Goal: Information Seeking & Learning: Learn about a topic

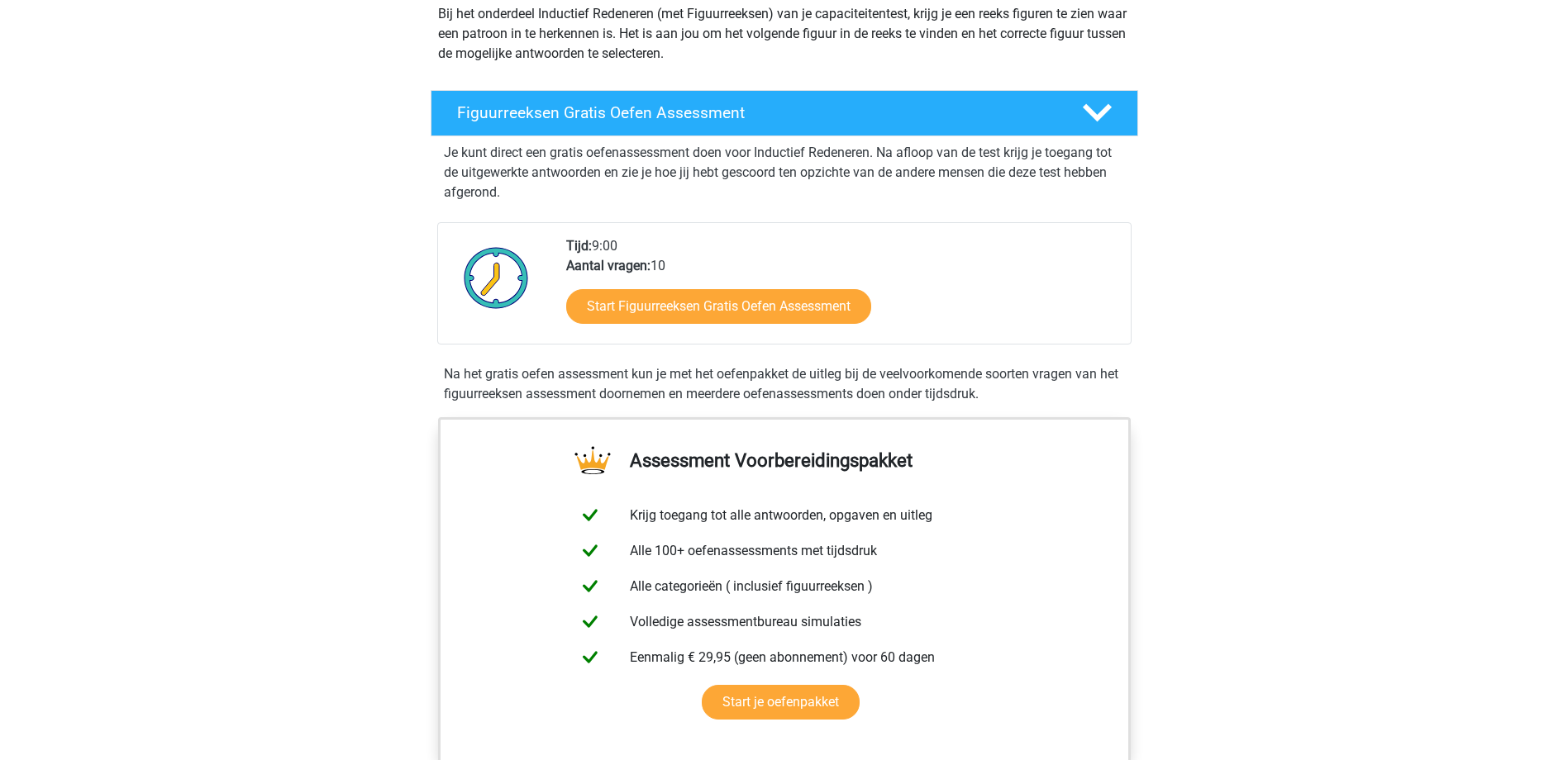
scroll to position [248, 0]
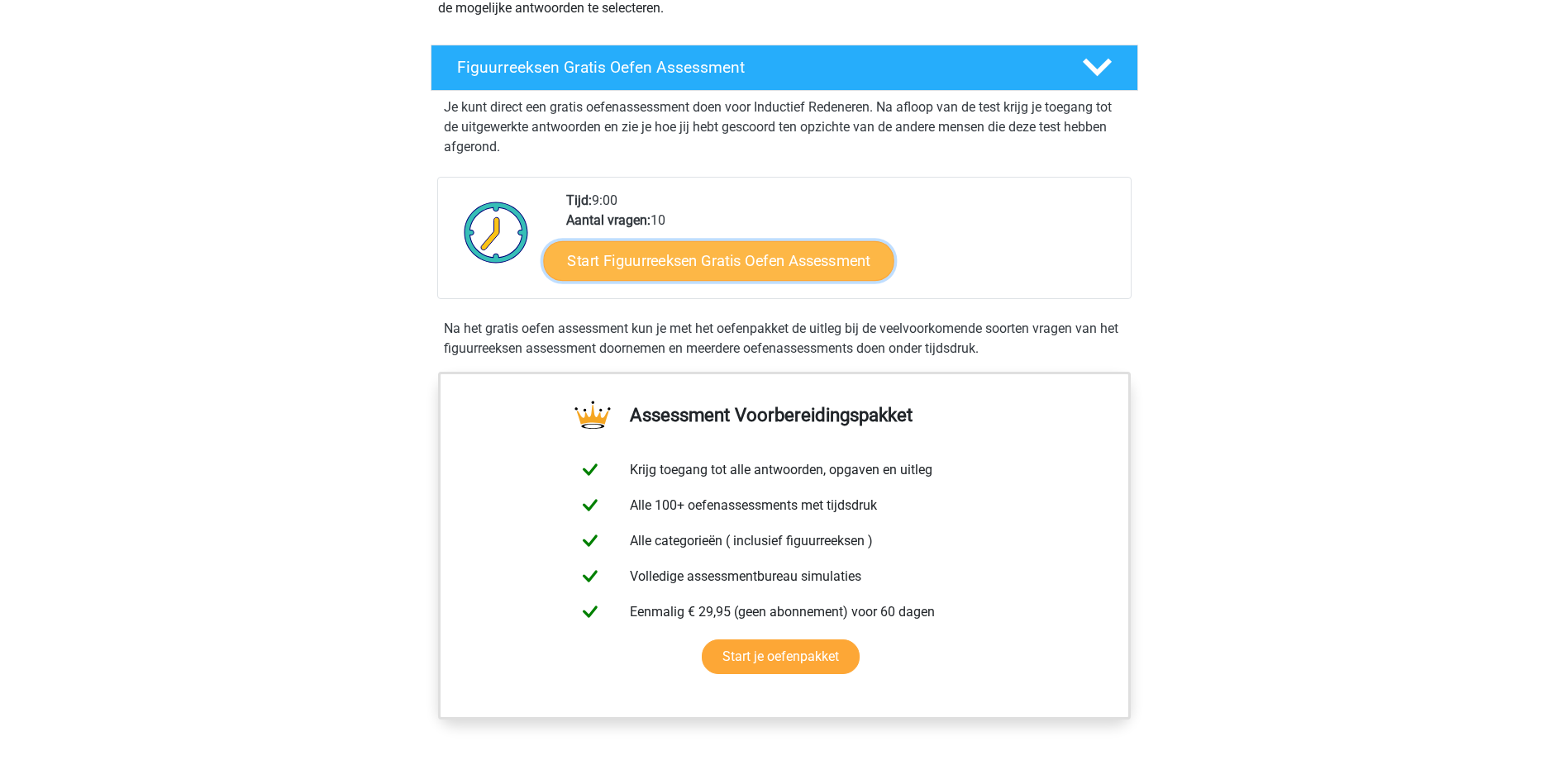
click at [678, 269] on link "Start Figuurreeksen Gratis Oefen Assessment" at bounding box center [718, 259] width 351 height 39
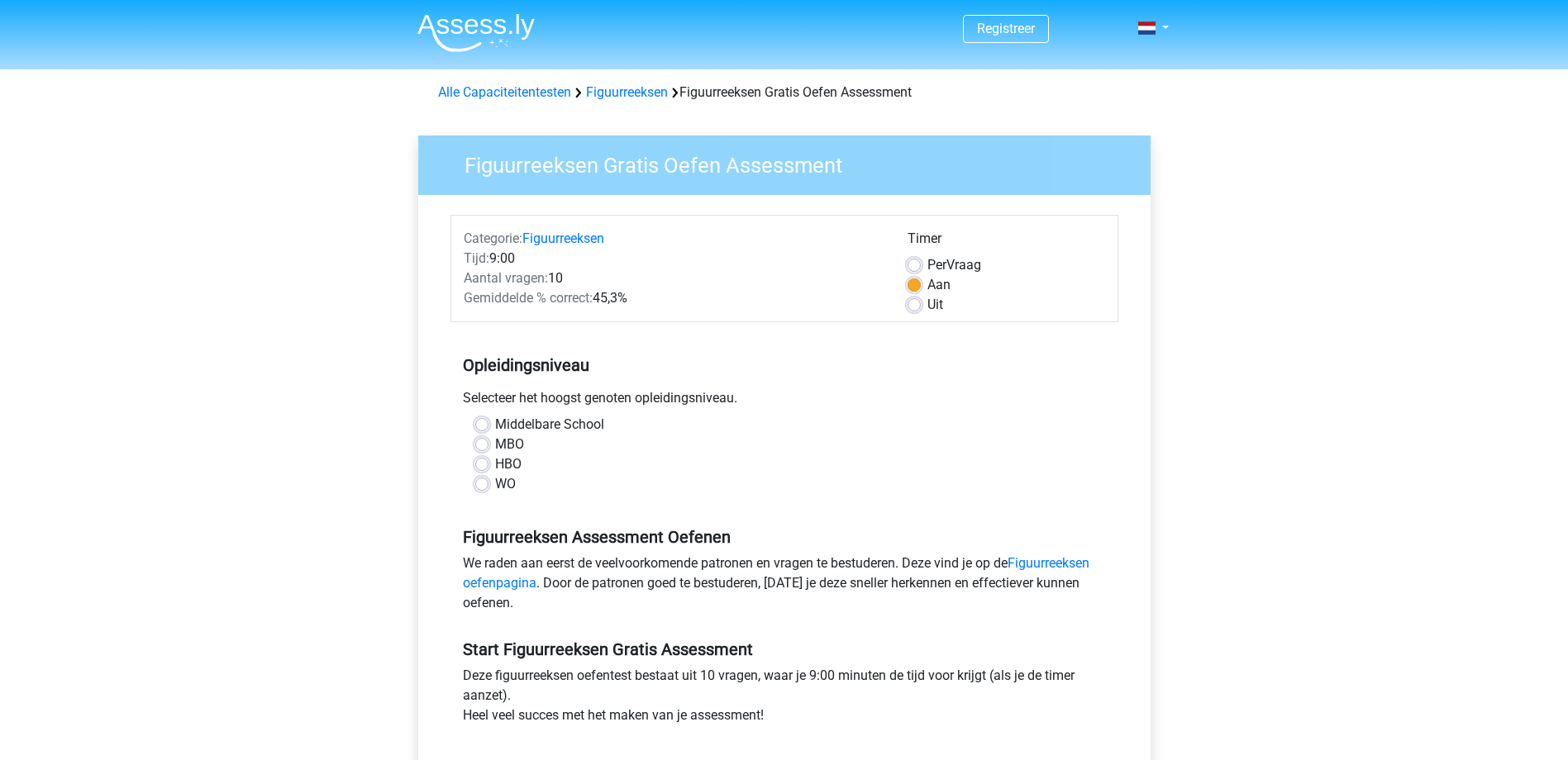
click at [495, 481] on label "WO" at bounding box center [506, 484] width 21 height 20
click at [481, 481] on input "WO" at bounding box center [481, 482] width 13 height 17
radio input "true"
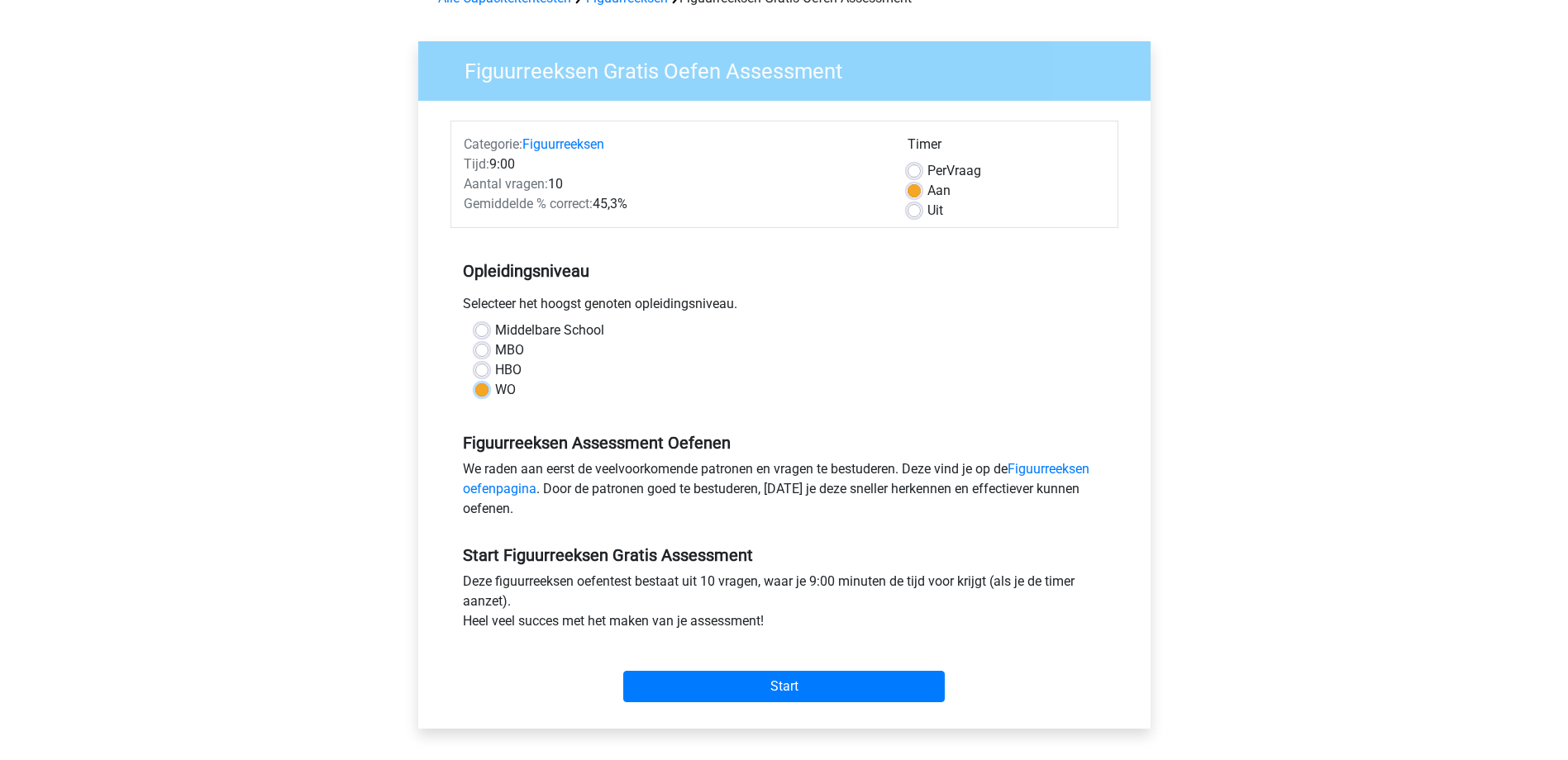
scroll to position [496, 0]
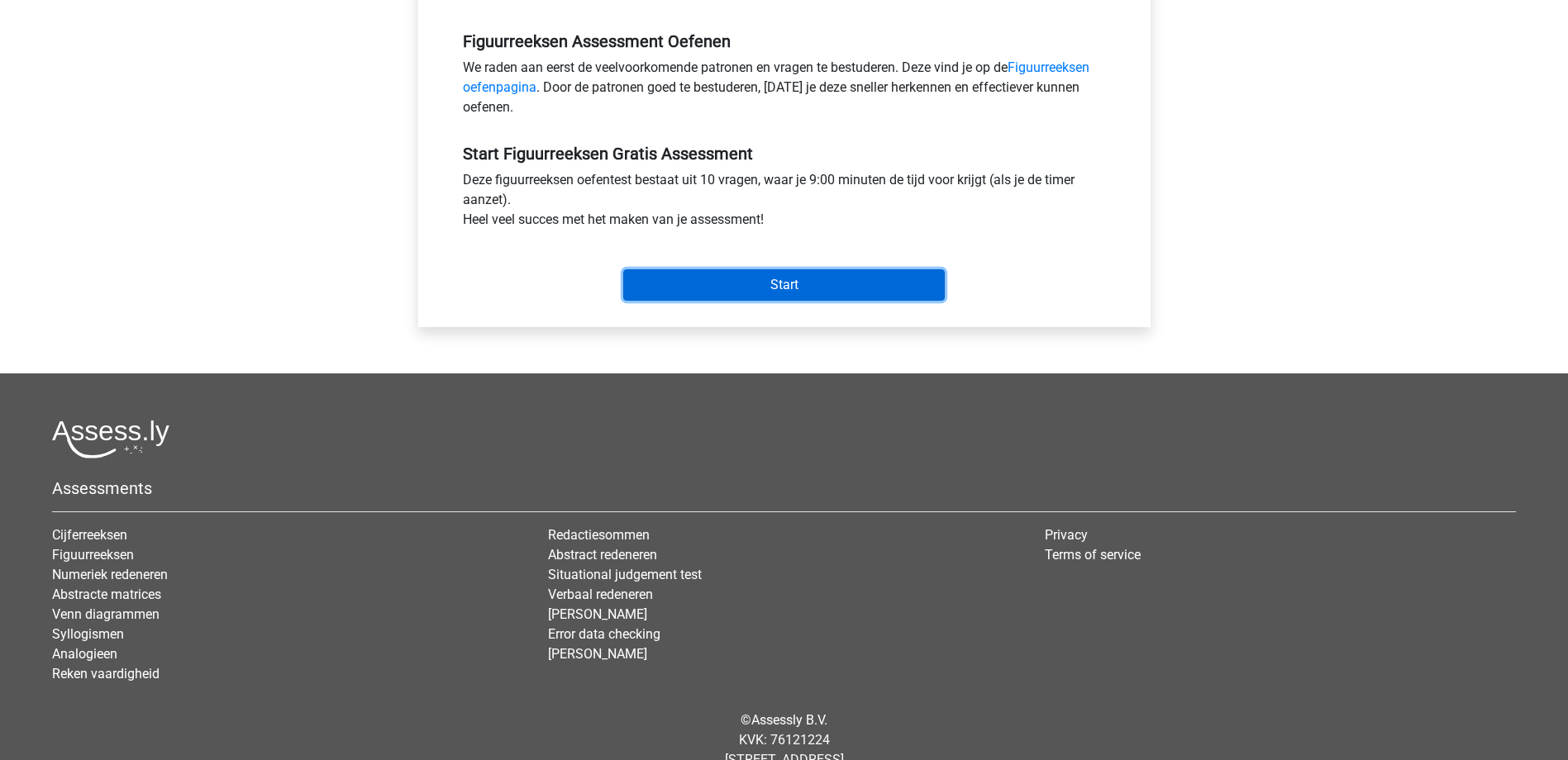
click at [774, 275] on input "Start" at bounding box center [784, 285] width 322 height 32
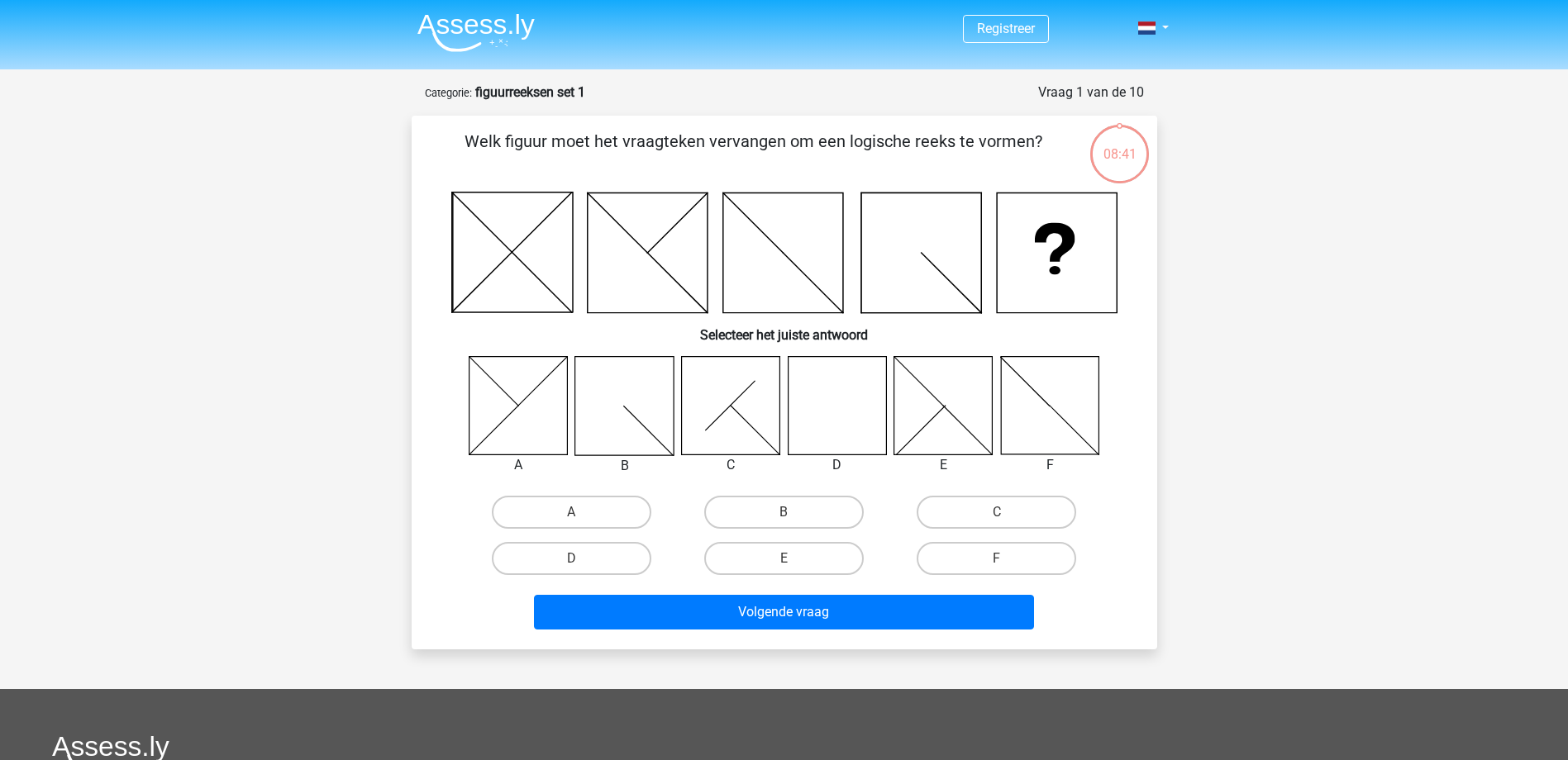
click at [845, 417] on icon at bounding box center [837, 405] width 98 height 98
click at [1006, 507] on label "C" at bounding box center [996, 513] width 160 height 33
click at [1006, 512] on input "C" at bounding box center [1002, 517] width 11 height 11
radio input "true"
click at [591, 550] on label "D" at bounding box center [572, 558] width 160 height 33
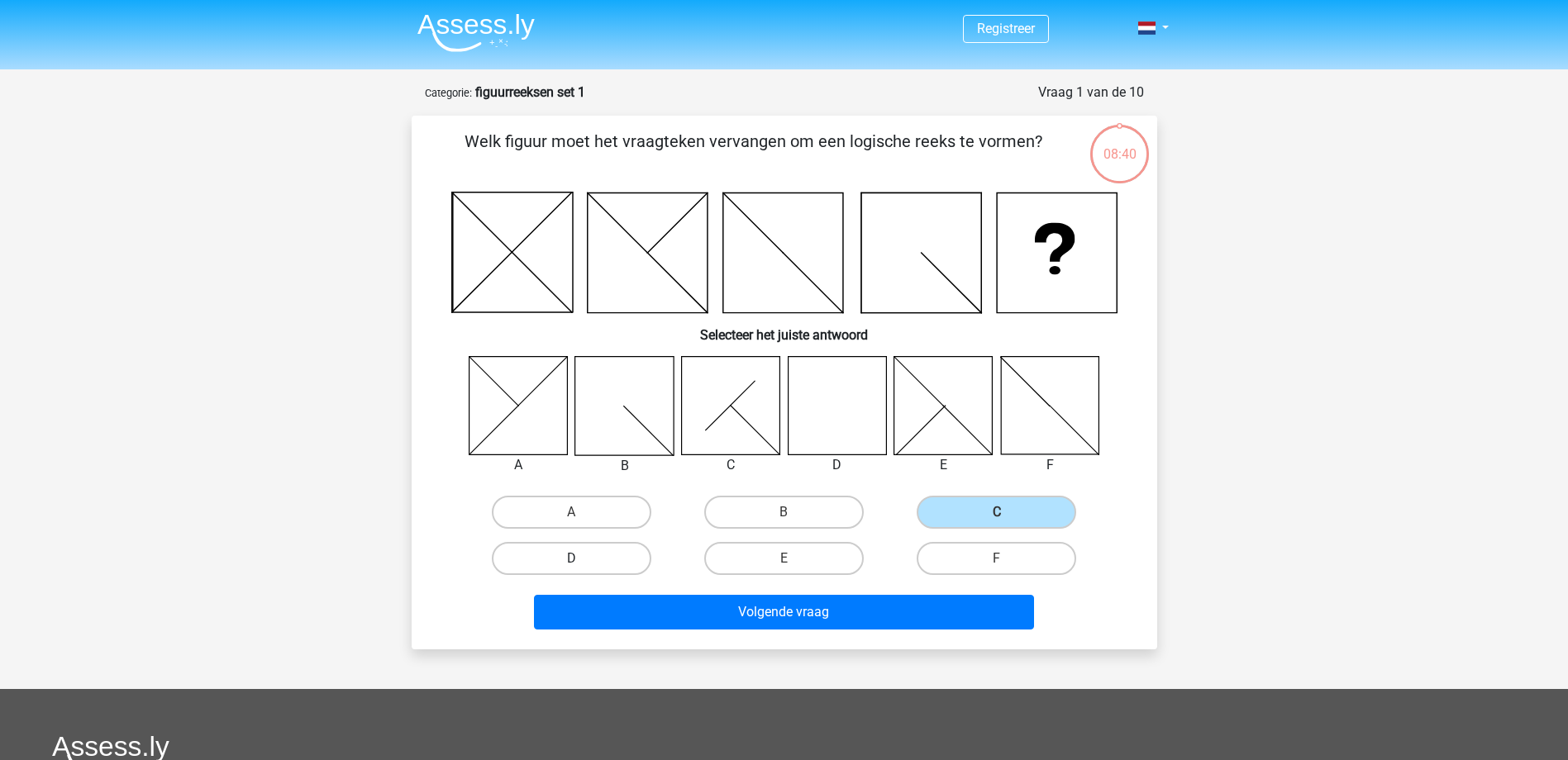
click at [582, 558] on input "D" at bounding box center [576, 564] width 11 height 11
radio input "true"
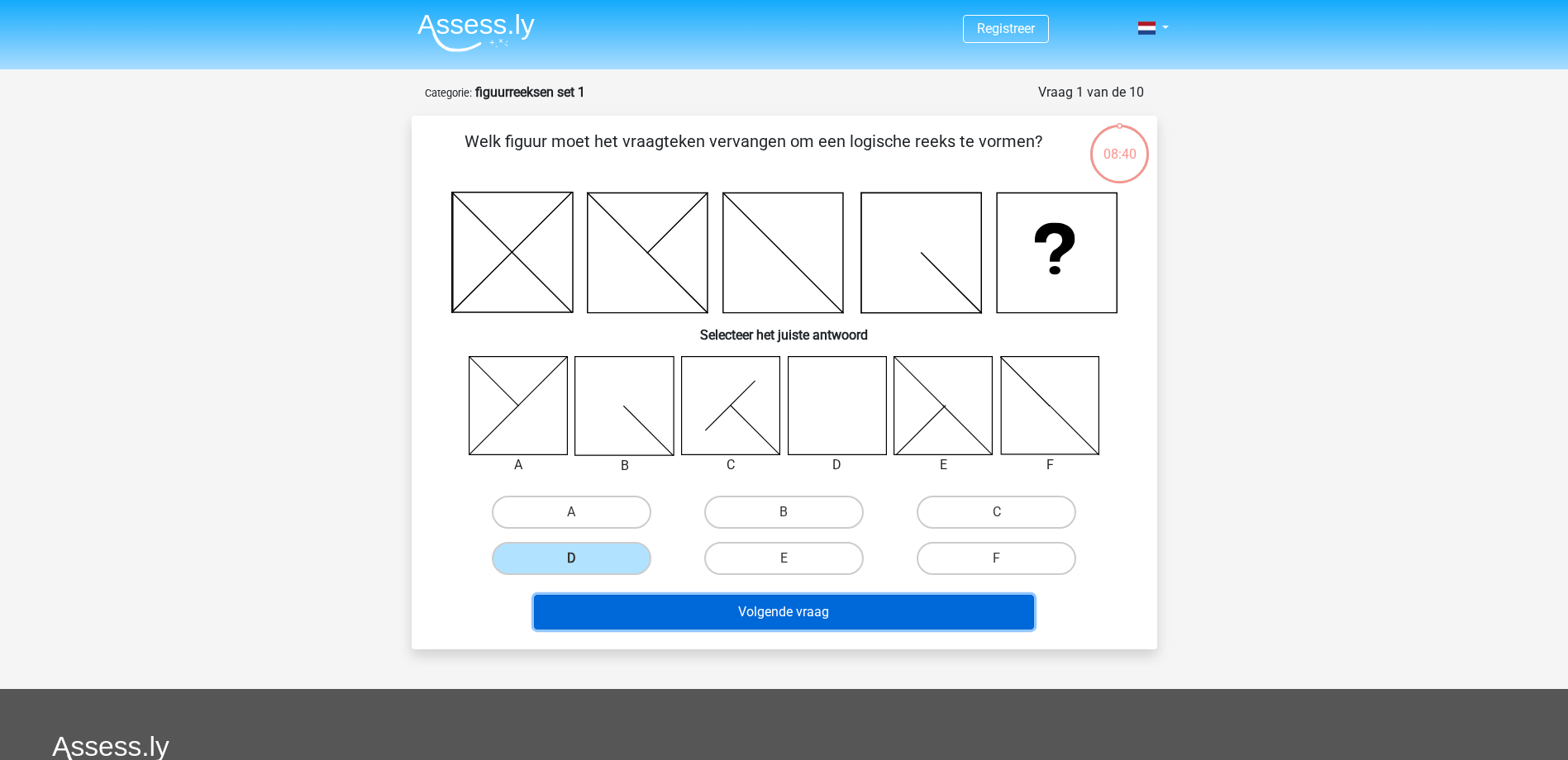
click at [686, 614] on button "Volgende vraag" at bounding box center [784, 613] width 500 height 35
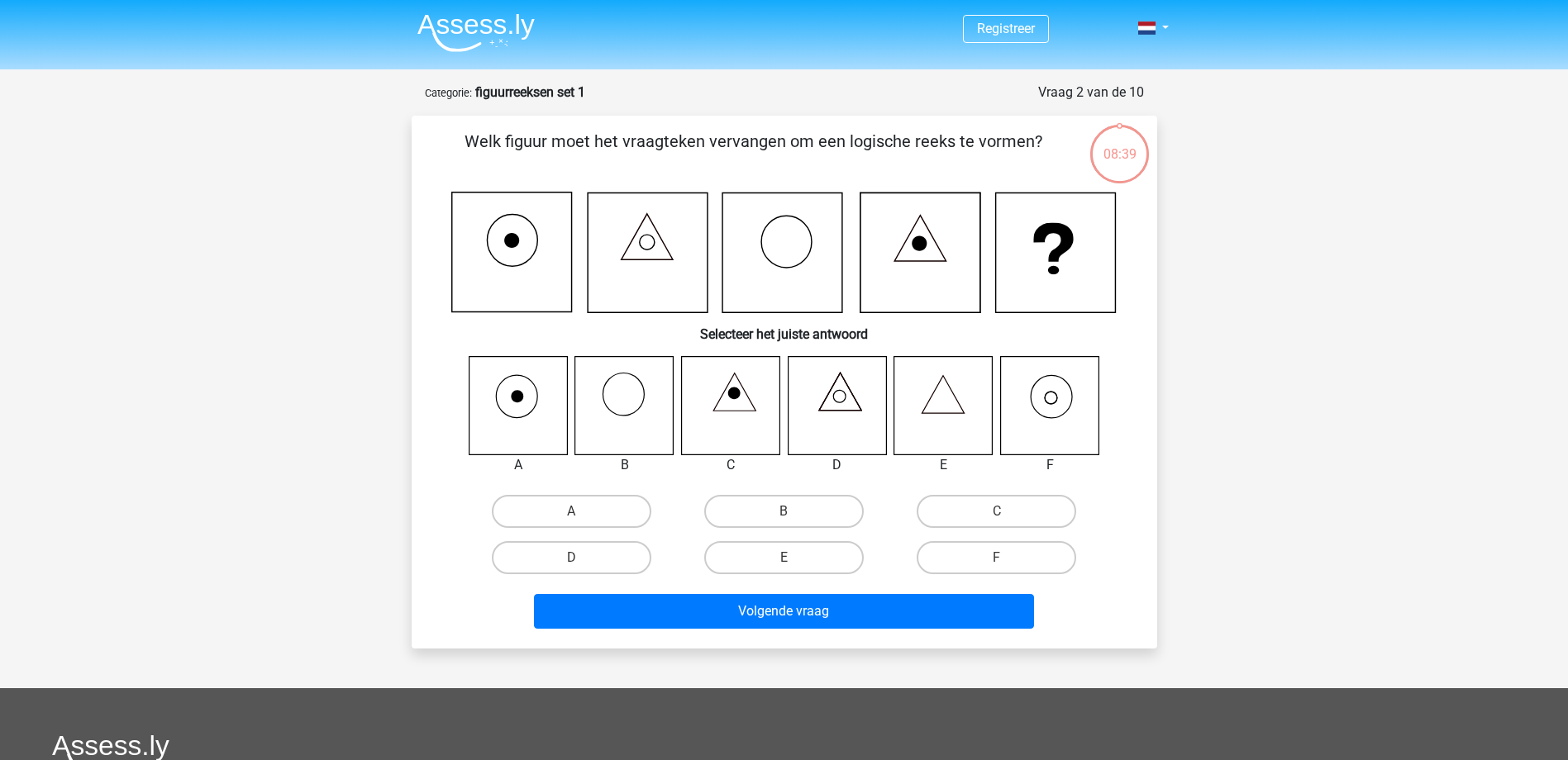
scroll to position [82, 0]
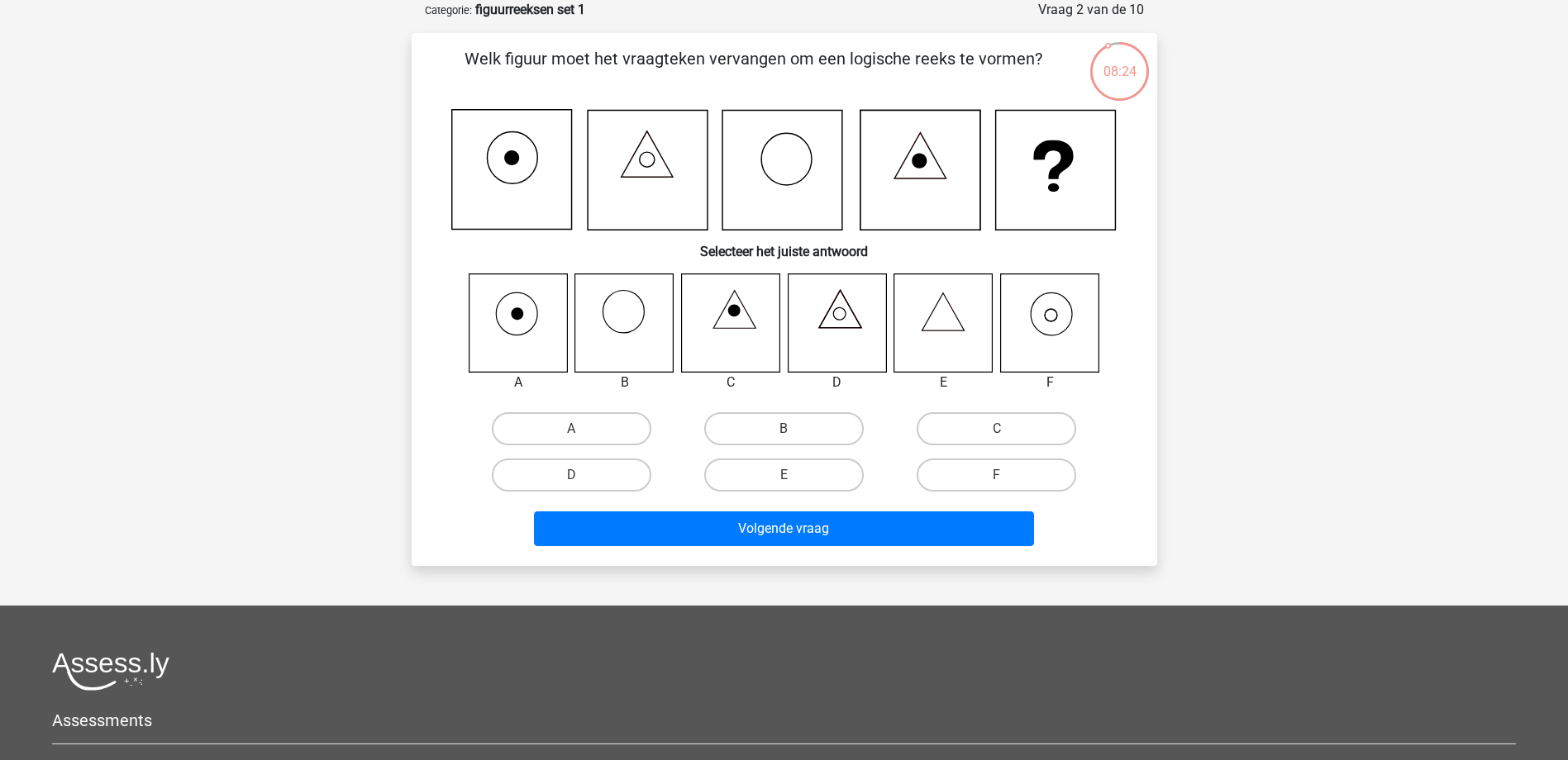
click at [1062, 317] on icon at bounding box center [1050, 323] width 98 height 98
click at [965, 467] on label "F" at bounding box center [996, 475] width 160 height 33
click at [997, 475] on input "F" at bounding box center [1002, 480] width 11 height 11
radio input "true"
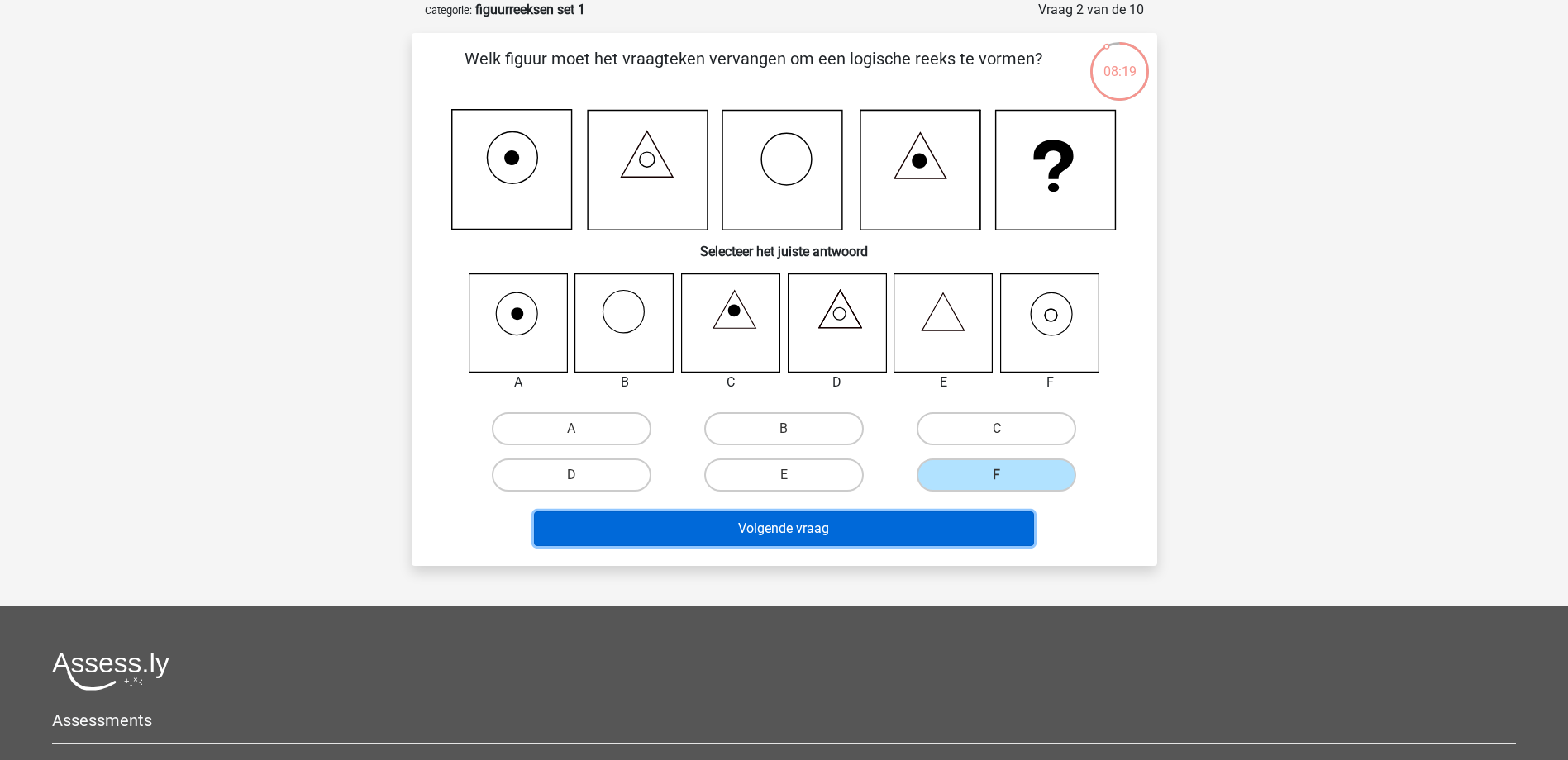
click at [883, 530] on button "Volgende vraag" at bounding box center [784, 529] width 500 height 35
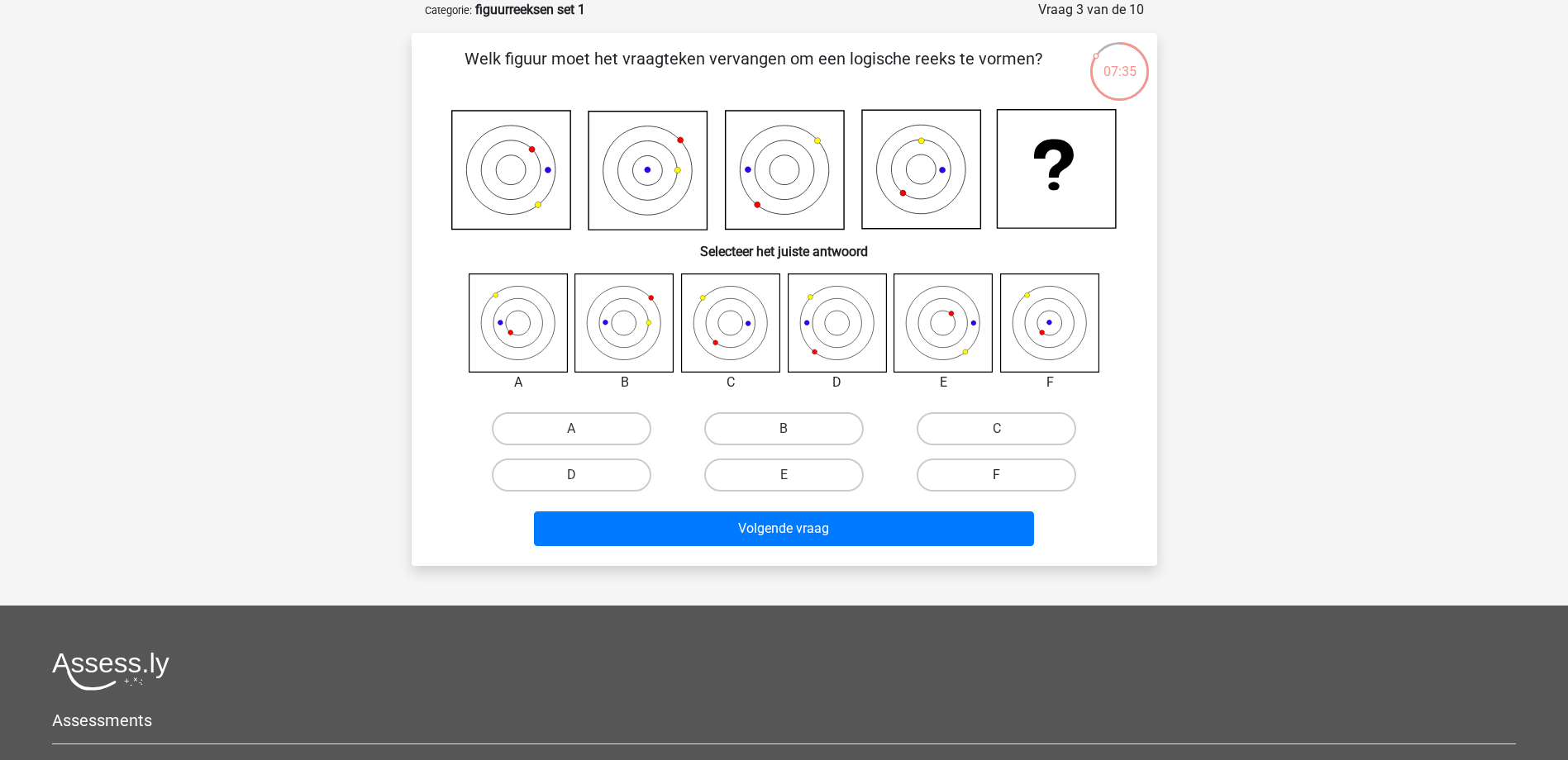
click at [968, 469] on label "F" at bounding box center [996, 475] width 160 height 33
click at [997, 475] on input "F" at bounding box center [1002, 480] width 11 height 11
radio input "true"
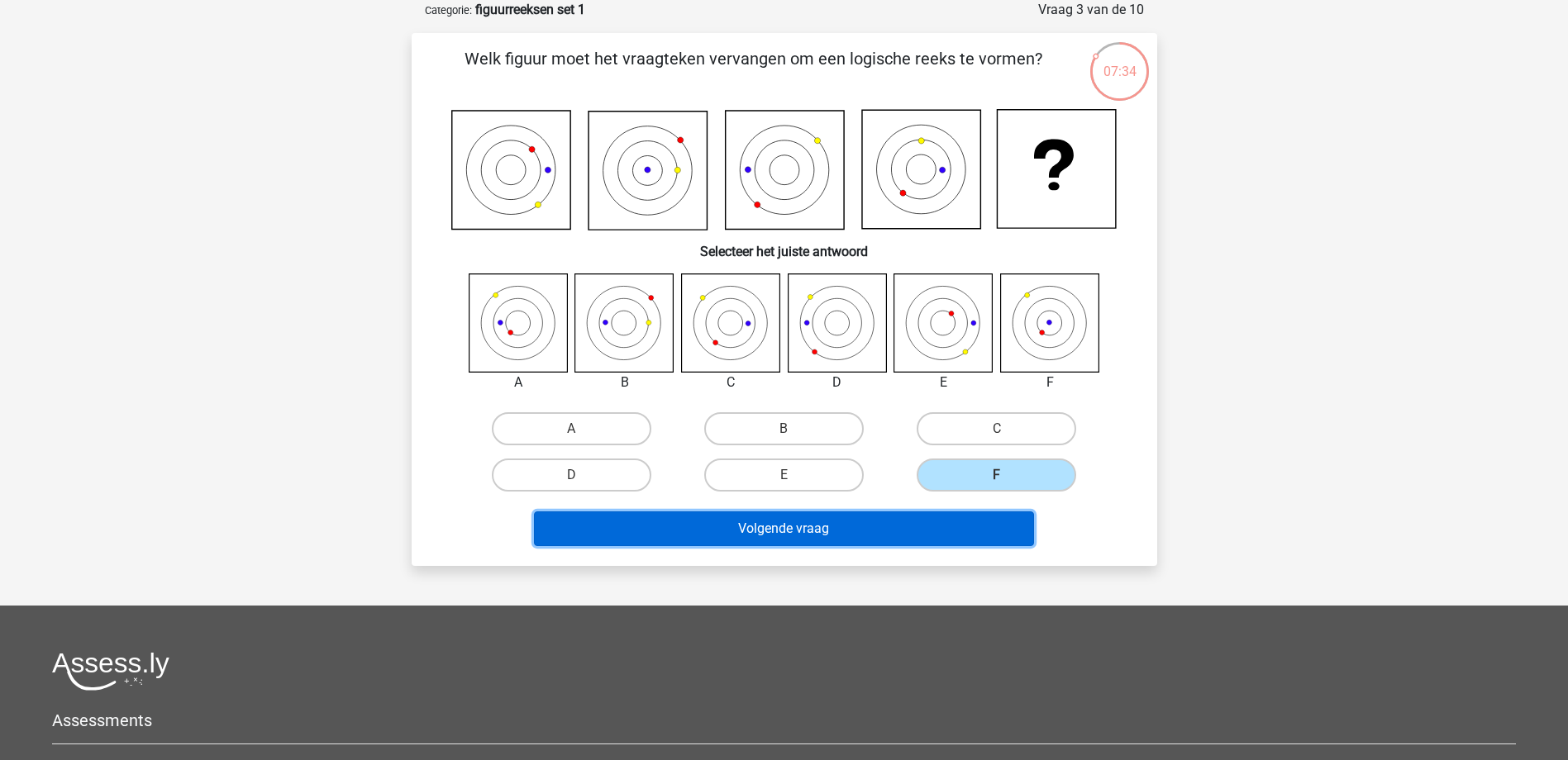
click at [954, 527] on button "Volgende vraag" at bounding box center [784, 529] width 500 height 35
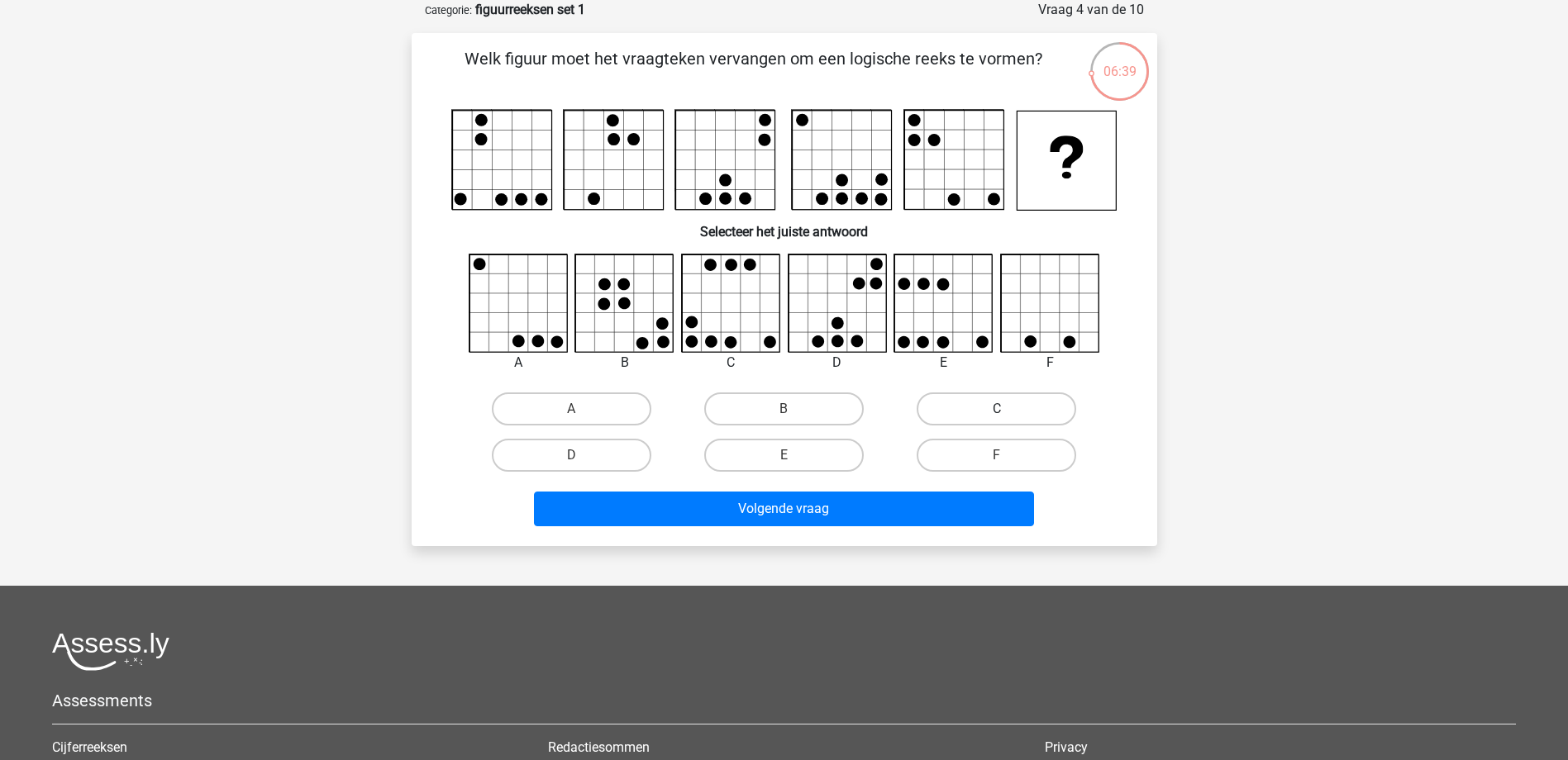
click at [1022, 416] on label "C" at bounding box center [996, 409] width 160 height 33
click at [1008, 416] on input "C" at bounding box center [1002, 415] width 11 height 11
radio input "true"
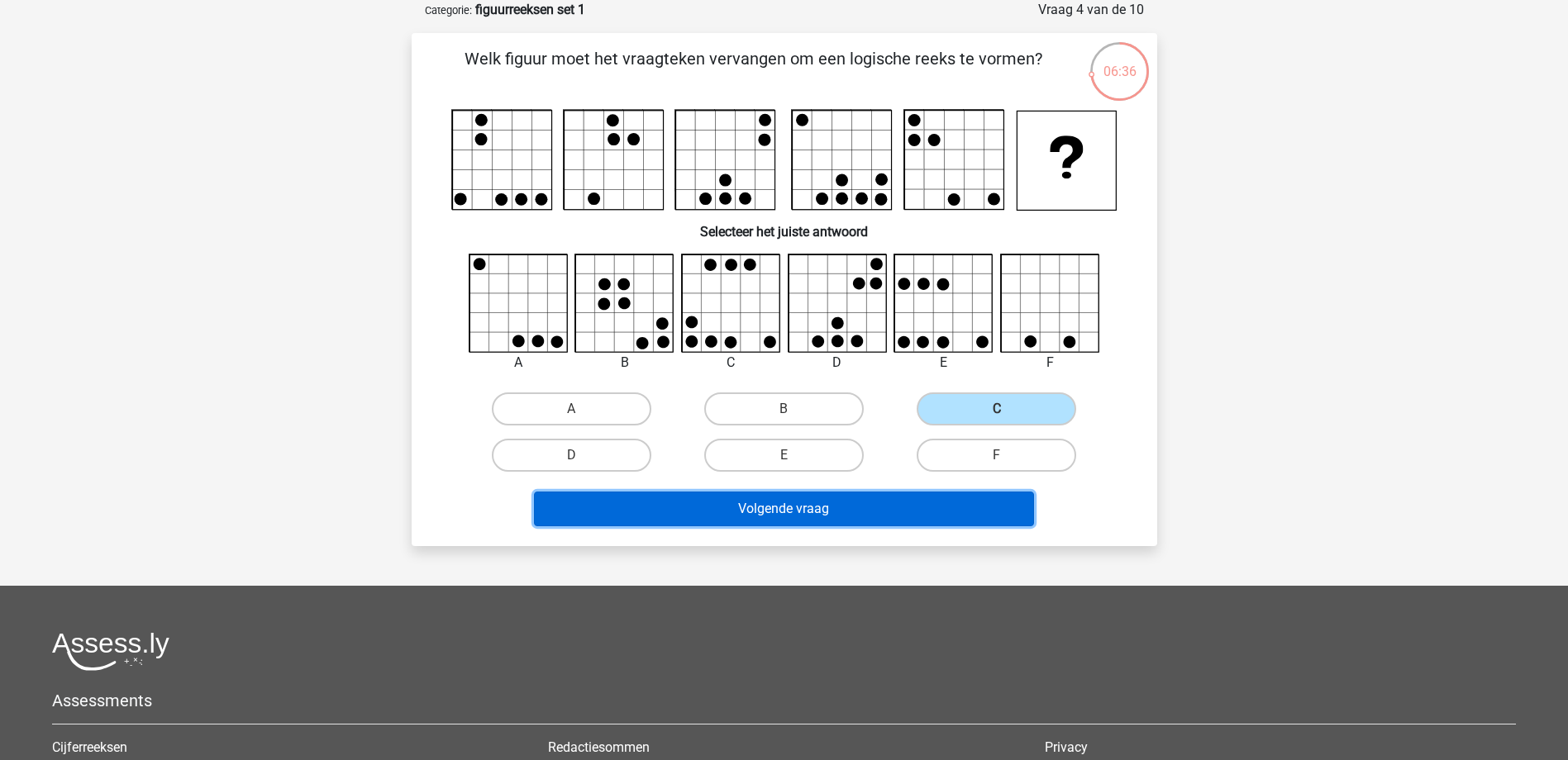
click at [919, 524] on button "Volgende vraag" at bounding box center [784, 509] width 500 height 35
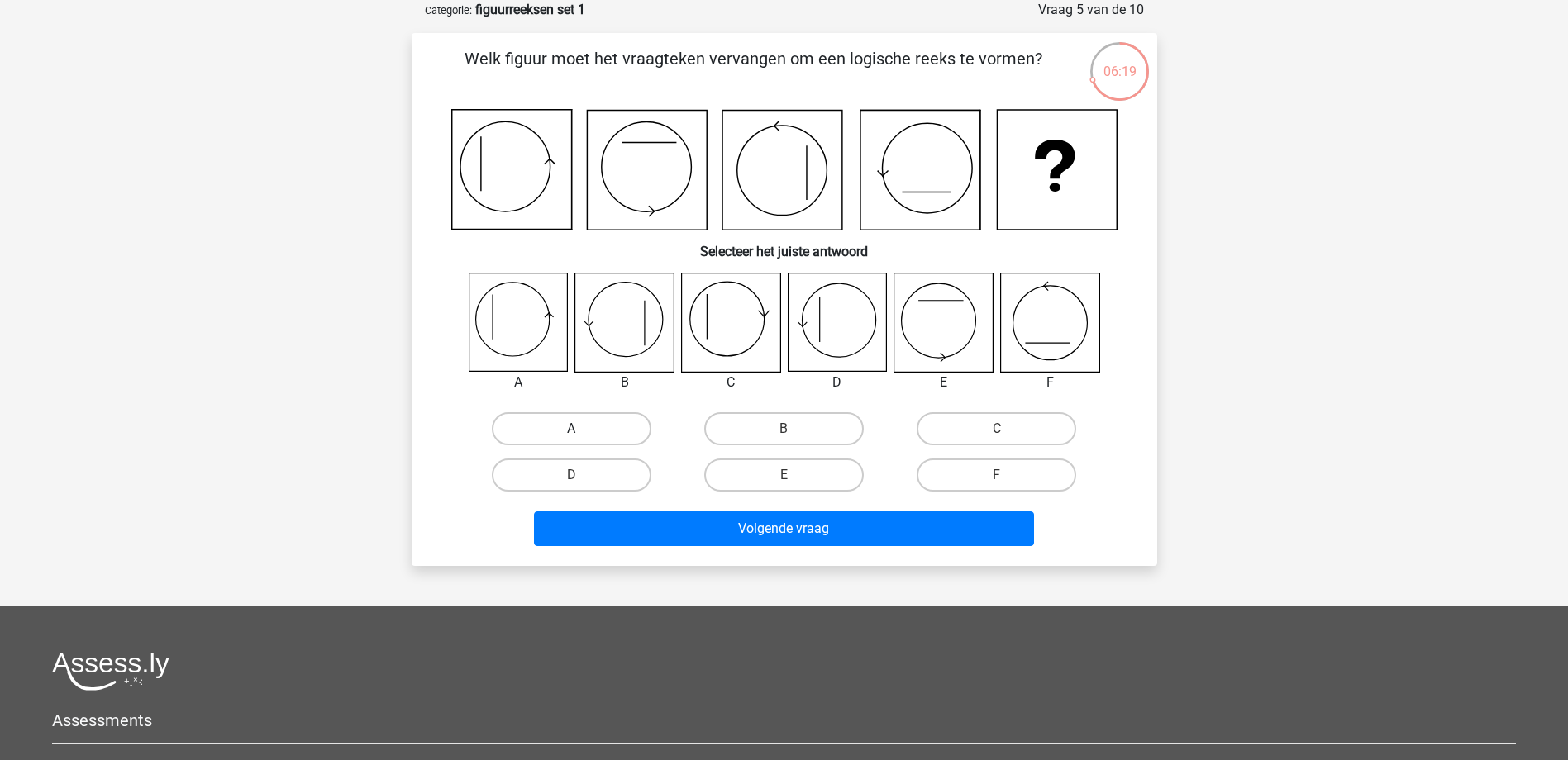
click at [585, 436] on label "A" at bounding box center [572, 429] width 160 height 33
click at [582, 436] on input "A" at bounding box center [576, 434] width 11 height 11
radio input "true"
click at [734, 551] on div "Volgende vraag" at bounding box center [785, 532] width 638 height 41
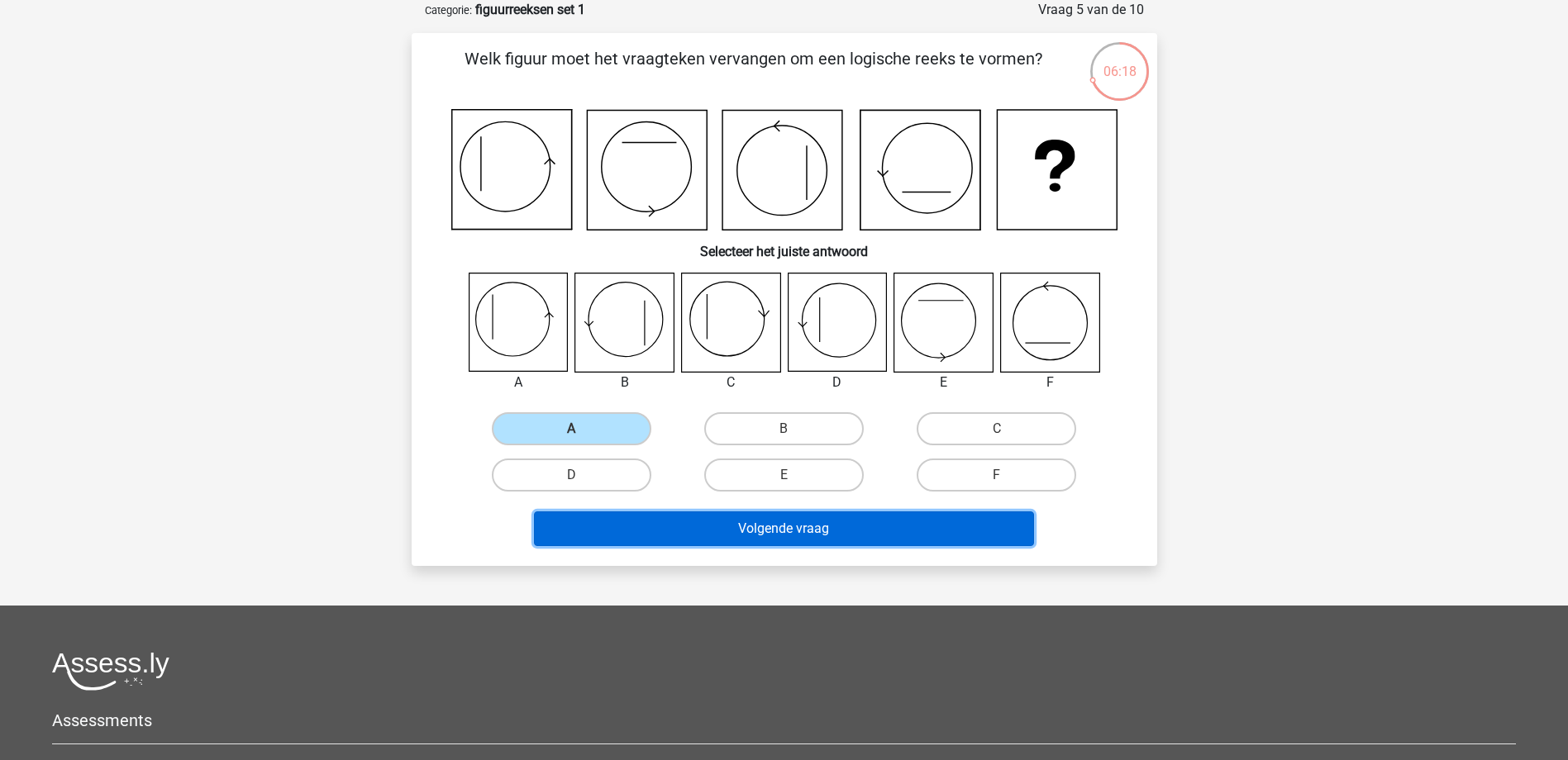
click at [738, 536] on button "Volgende vraag" at bounding box center [784, 529] width 500 height 35
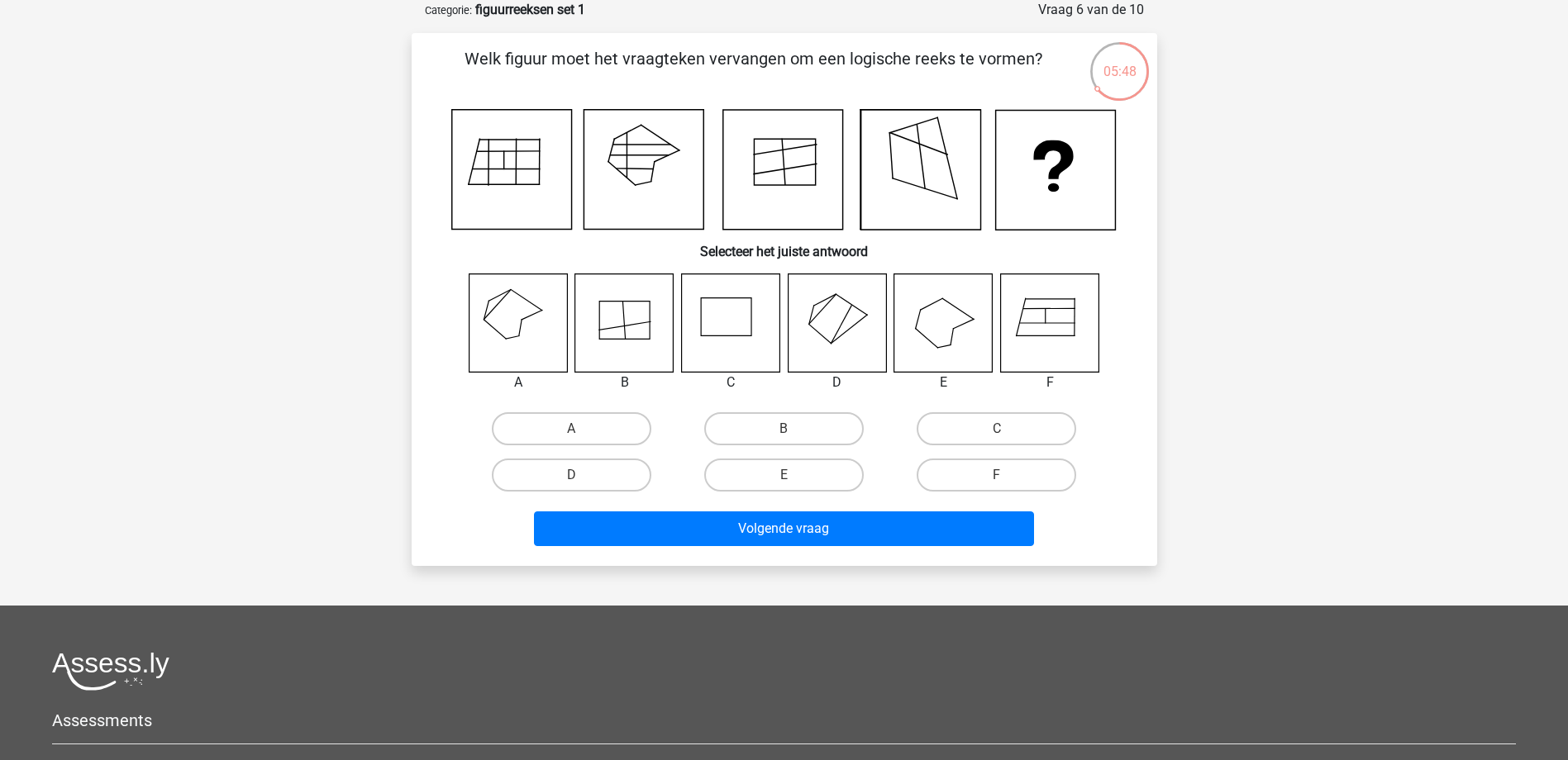
click at [523, 318] on icon at bounding box center [518, 323] width 98 height 98
click at [534, 422] on label "A" at bounding box center [572, 429] width 160 height 33
click at [571, 429] on input "A" at bounding box center [576, 434] width 11 height 11
radio input "true"
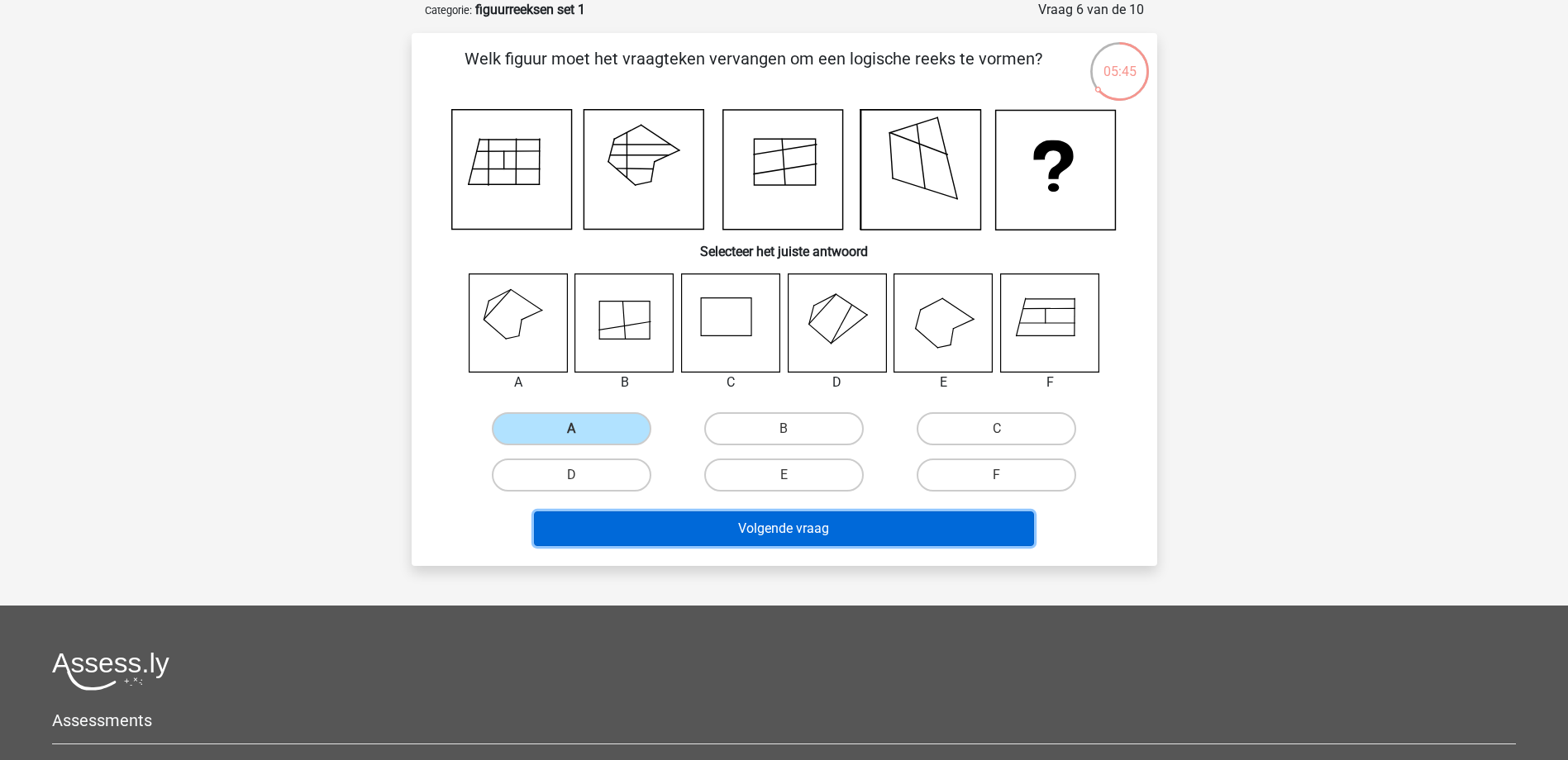
click at [731, 529] on button "Volgende vraag" at bounding box center [784, 529] width 500 height 35
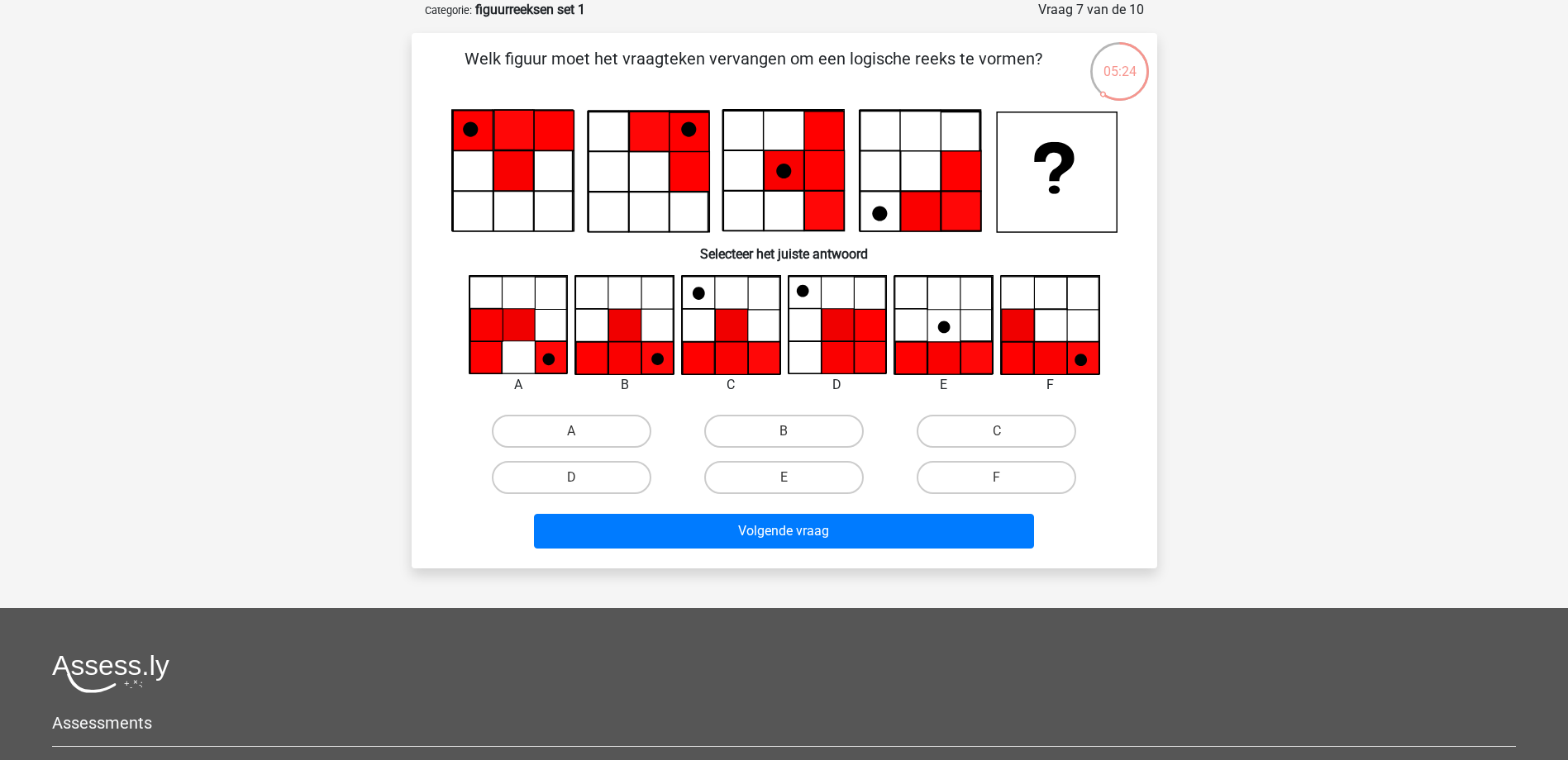
click at [787, 432] on input "B" at bounding box center [789, 437] width 11 height 11
radio input "true"
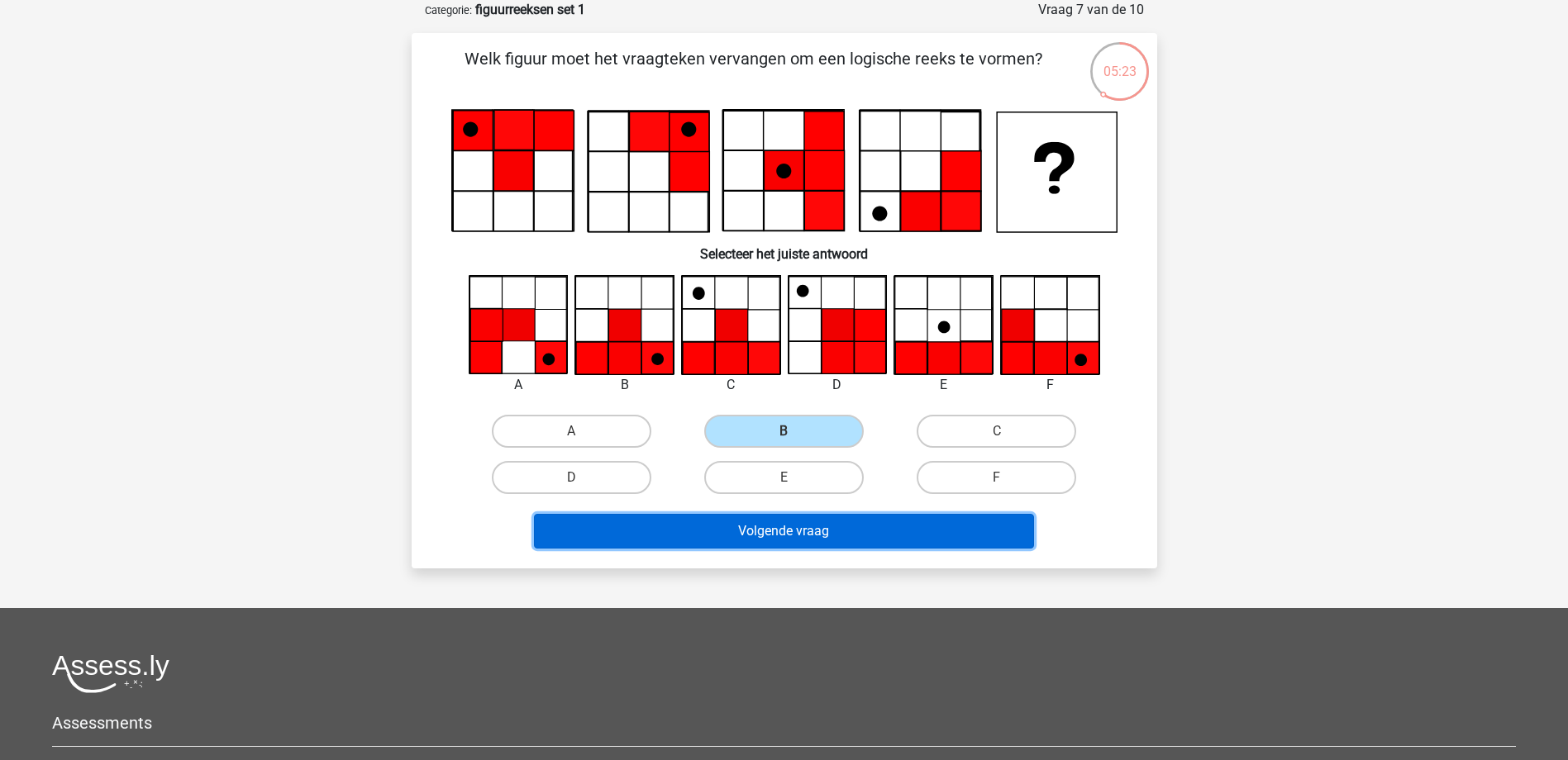
click at [832, 541] on button "Volgende vraag" at bounding box center [784, 531] width 500 height 35
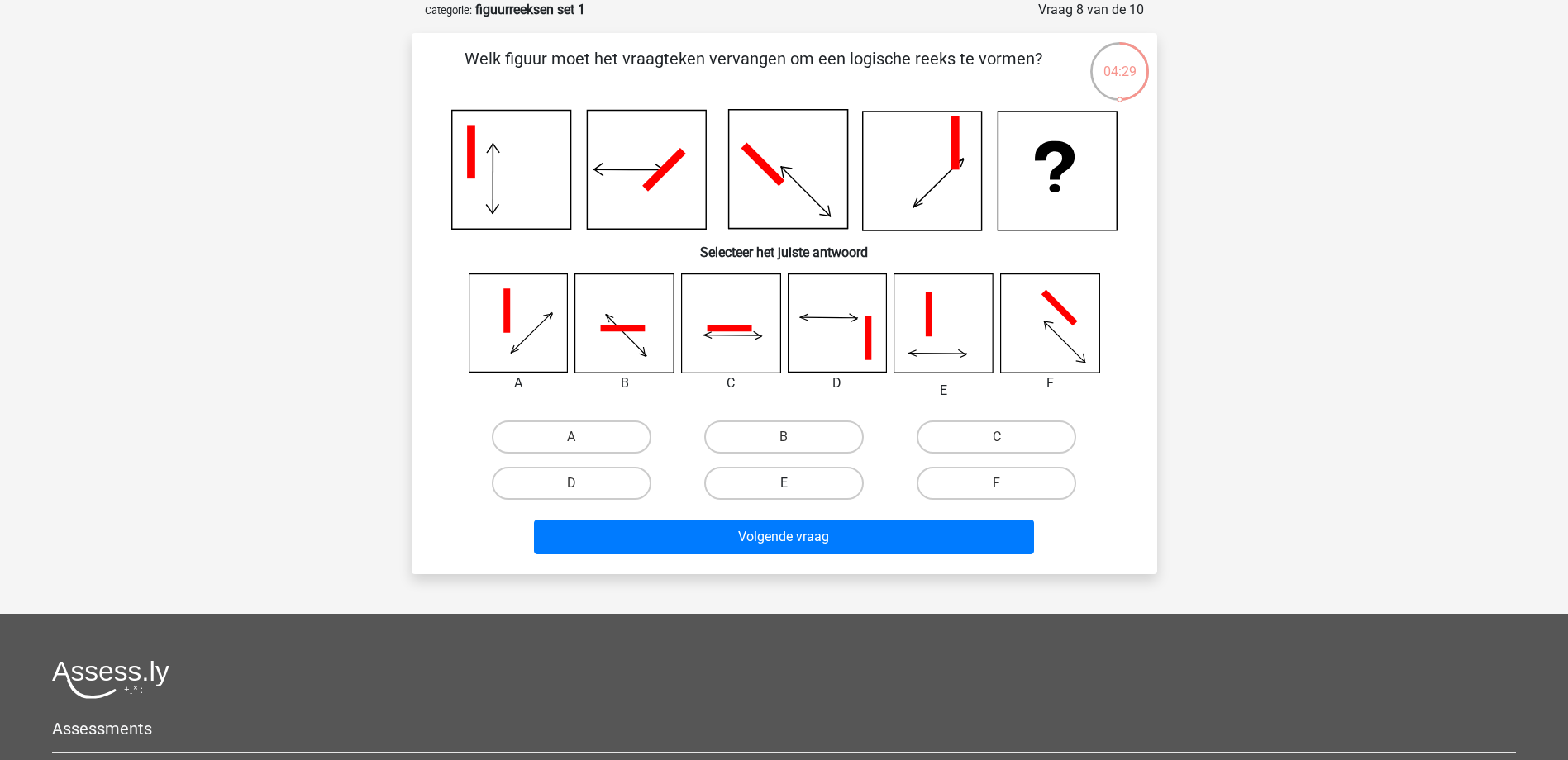
click at [795, 478] on label "E" at bounding box center [784, 484] width 160 height 33
click at [795, 483] on input "E" at bounding box center [789, 488] width 11 height 11
radio input "true"
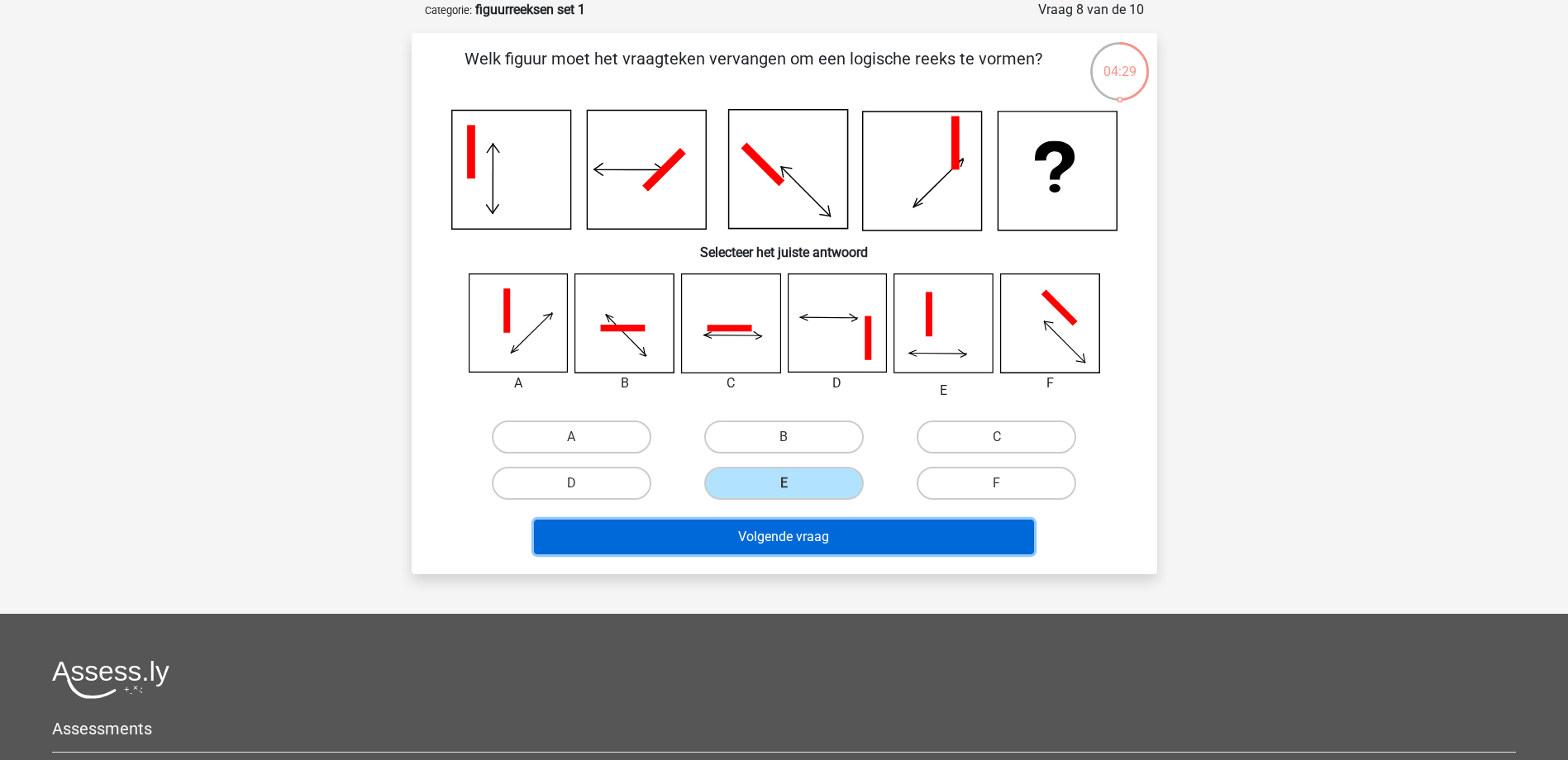
click at [782, 525] on button "Volgende vraag" at bounding box center [784, 537] width 500 height 35
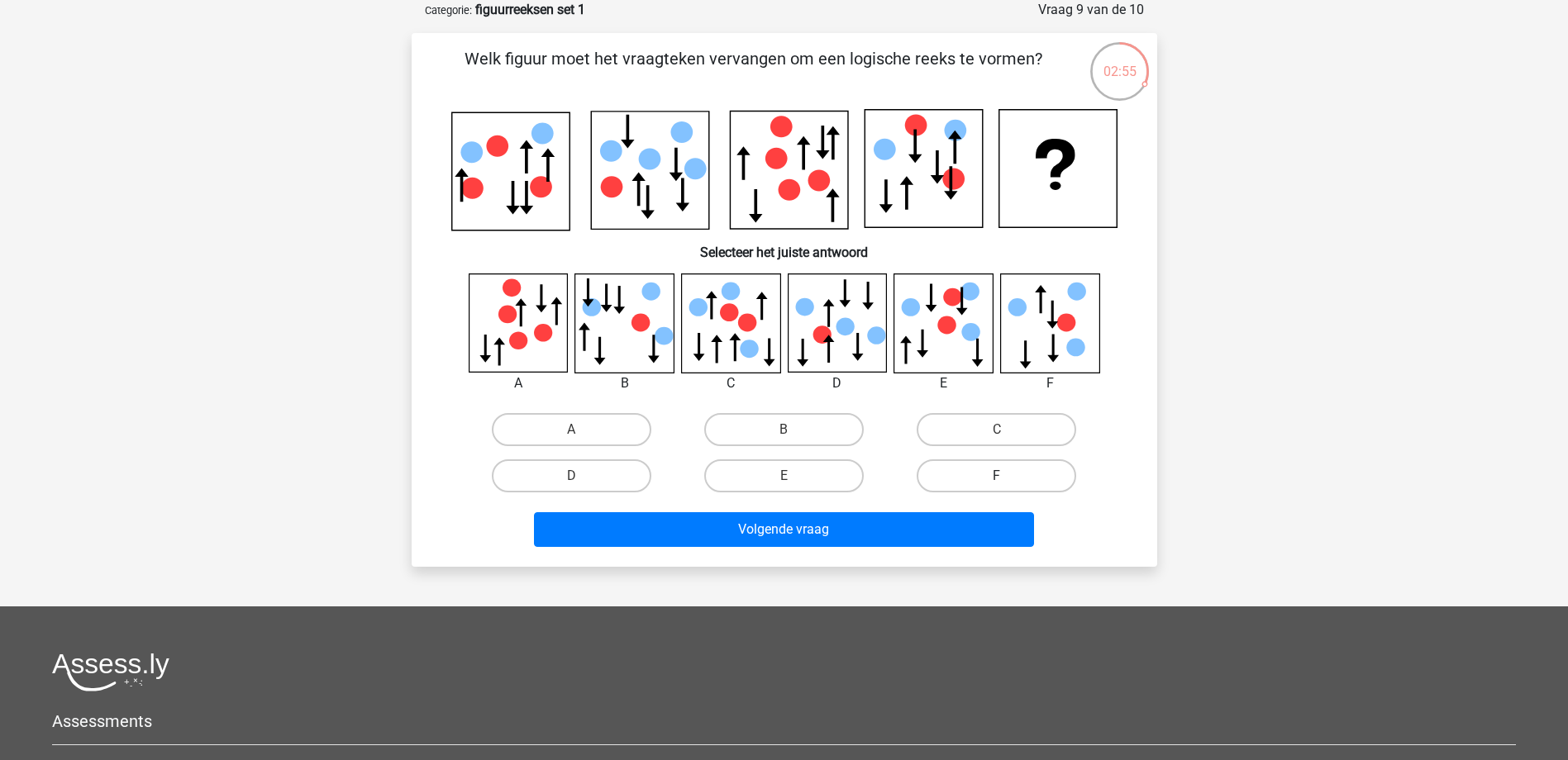
click at [966, 461] on label "F" at bounding box center [996, 476] width 160 height 33
click at [997, 476] on input "F" at bounding box center [1002, 481] width 11 height 11
radio input "true"
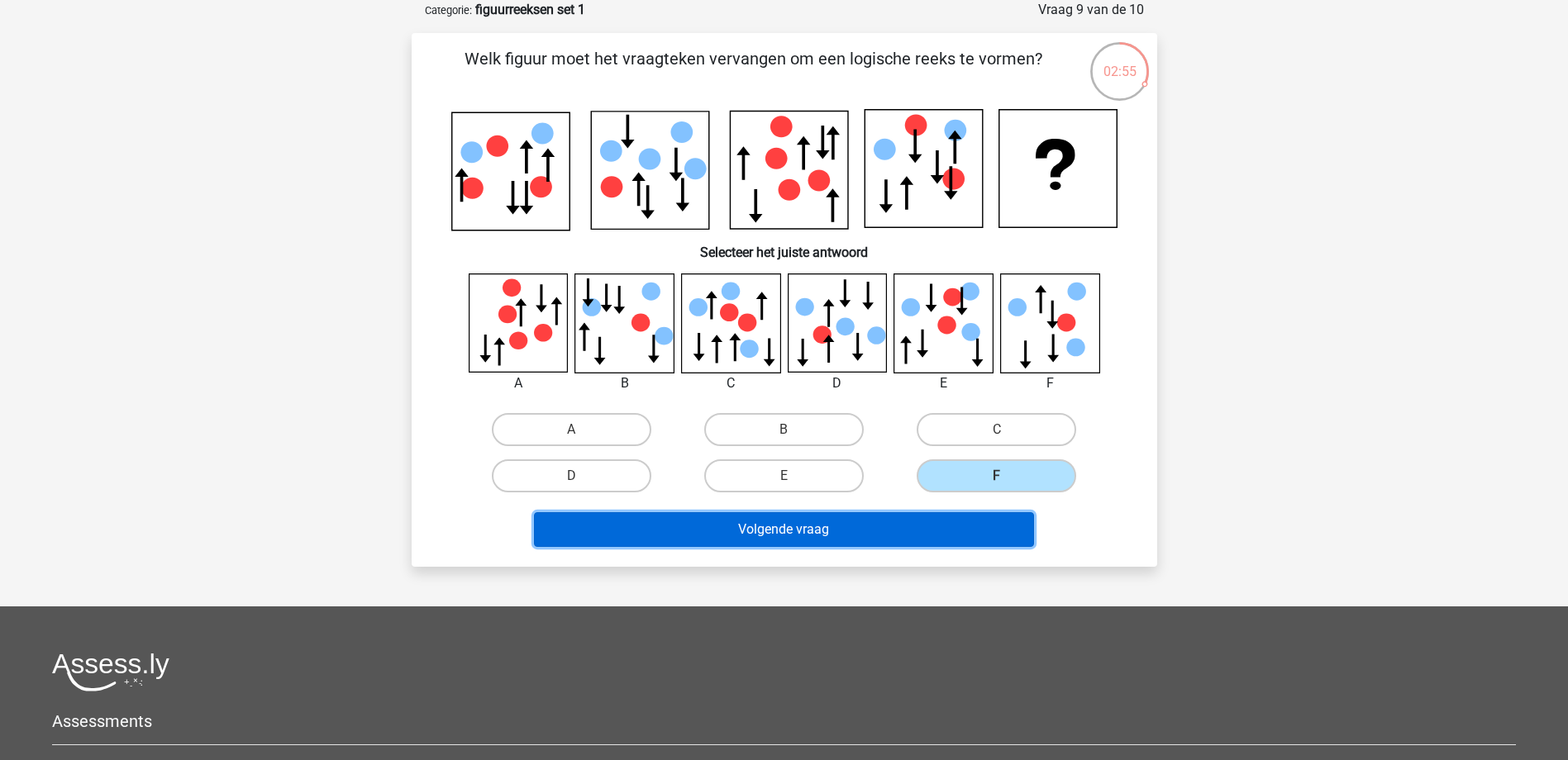
click at [959, 526] on button "Volgende vraag" at bounding box center [784, 529] width 500 height 35
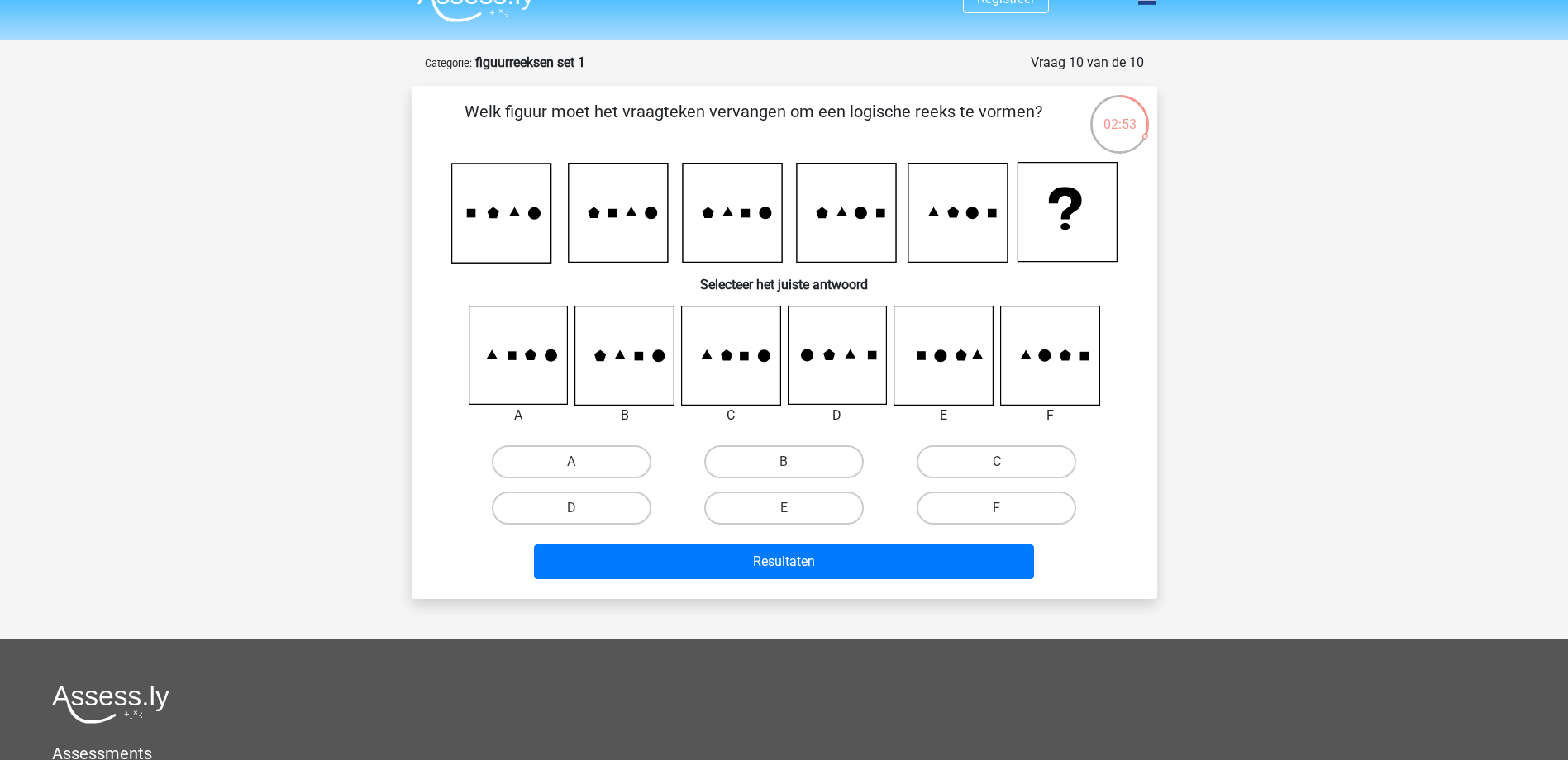
scroll to position [0, 0]
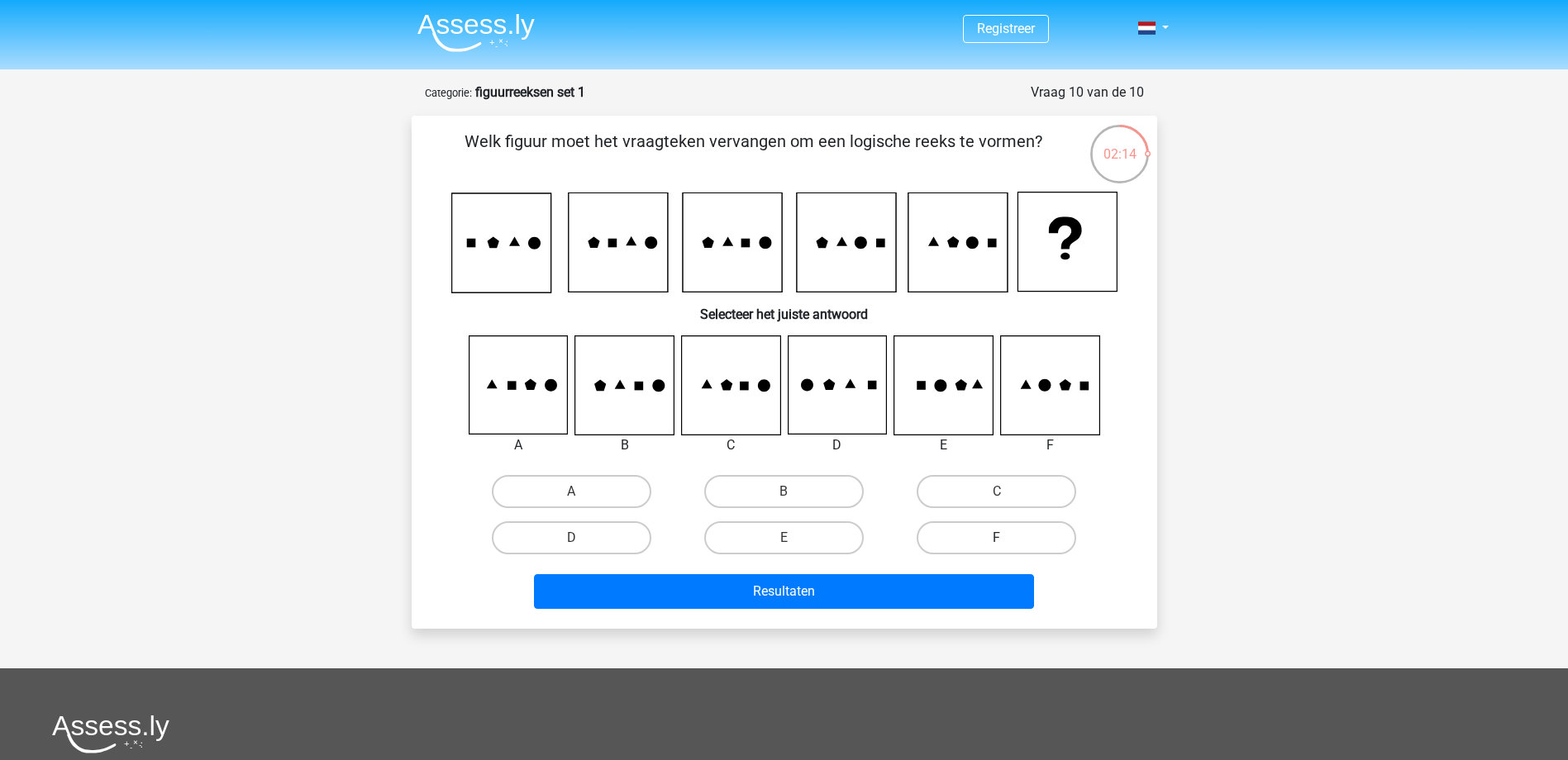
click at [969, 527] on label "F" at bounding box center [996, 538] width 160 height 33
click at [997, 538] on input "F" at bounding box center [1002, 543] width 11 height 11
radio input "true"
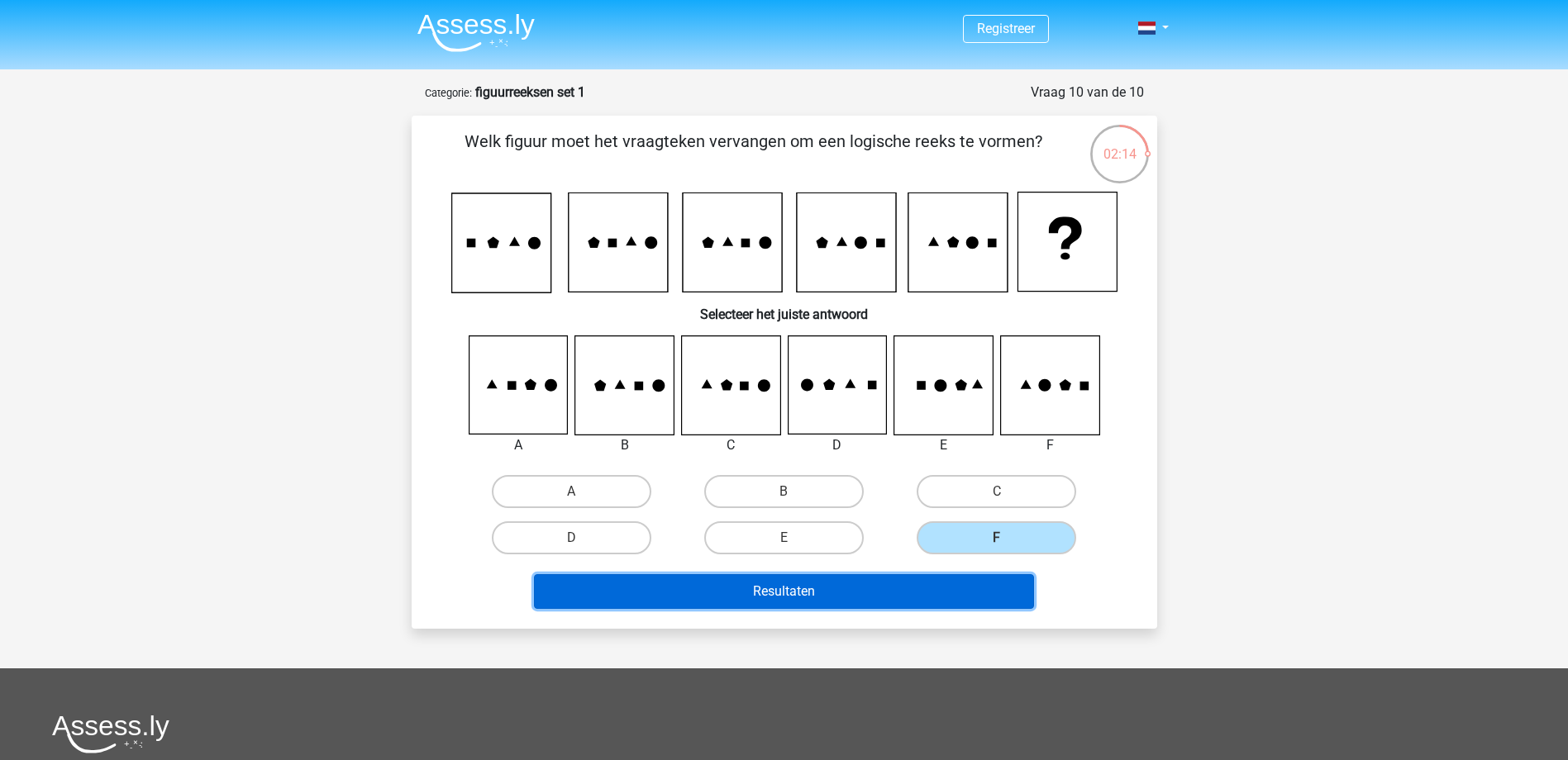
click at [954, 607] on button "Resultaten" at bounding box center [784, 592] width 500 height 35
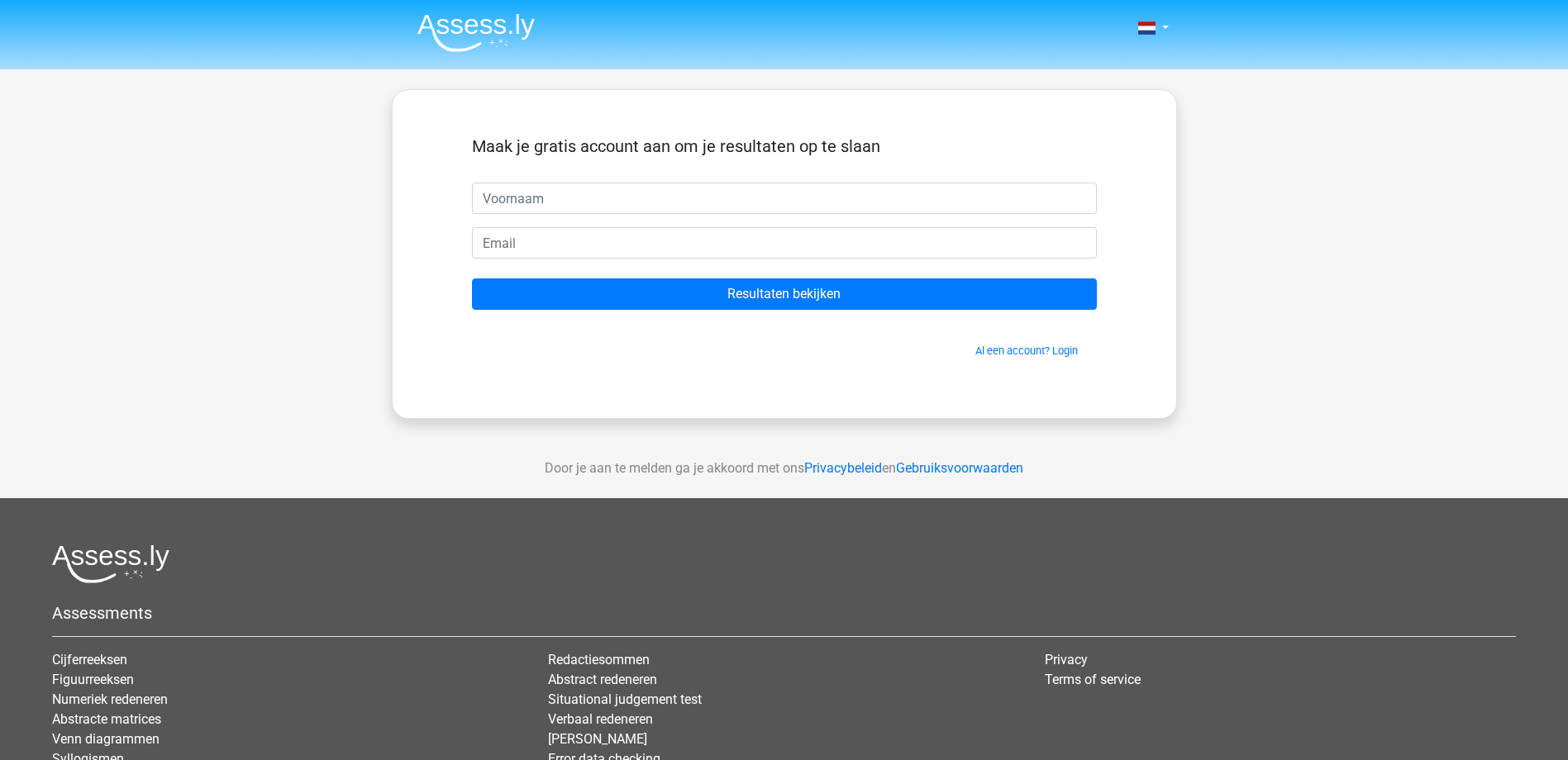
click at [737, 202] on input "text" at bounding box center [784, 198] width 625 height 32
type input "b"
type input "test"
type input "test@test.be"
click at [472, 279] on input "Resultaten bekijken" at bounding box center [784, 295] width 625 height 32
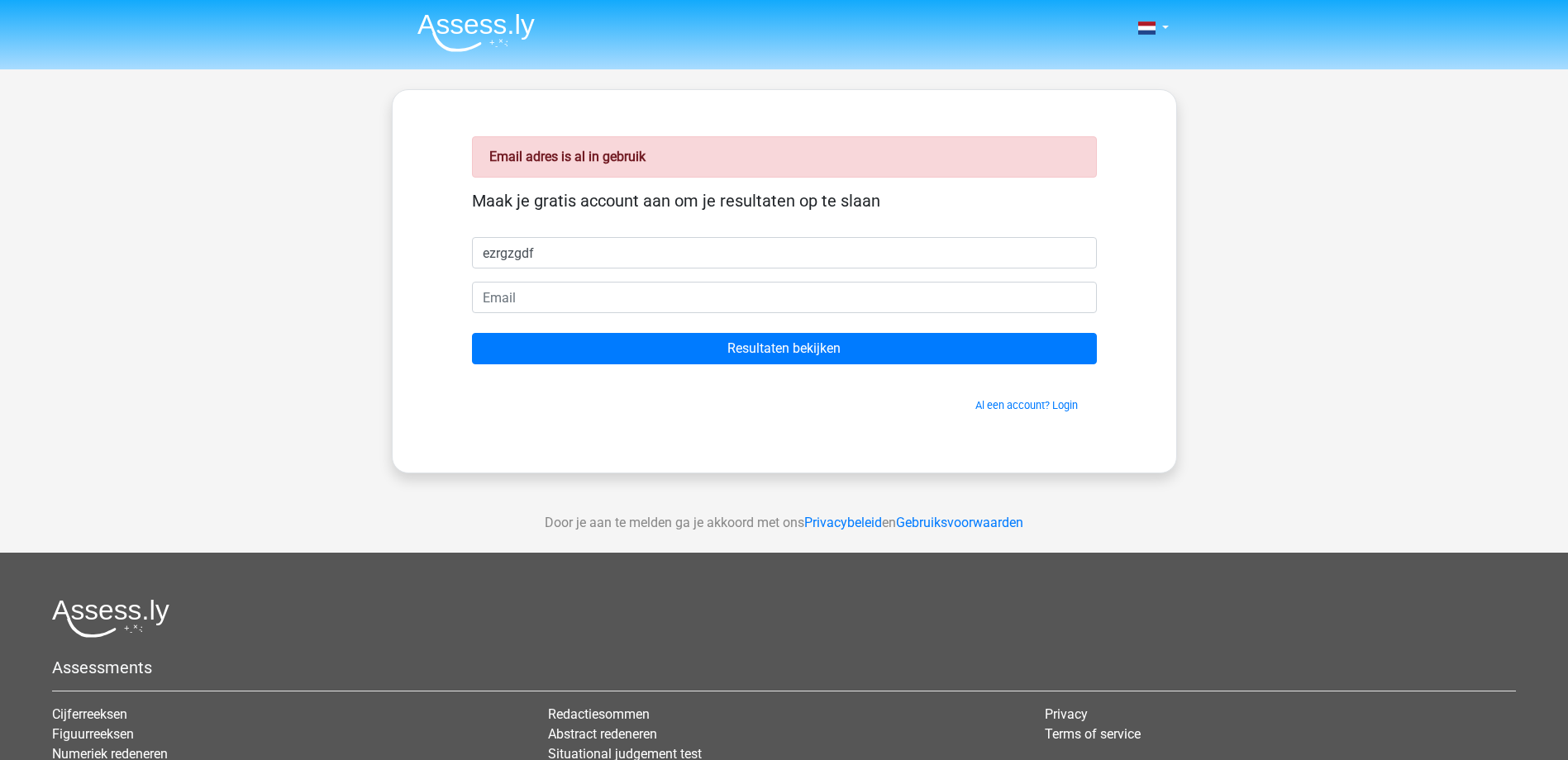
type input "ezrgzgdf"
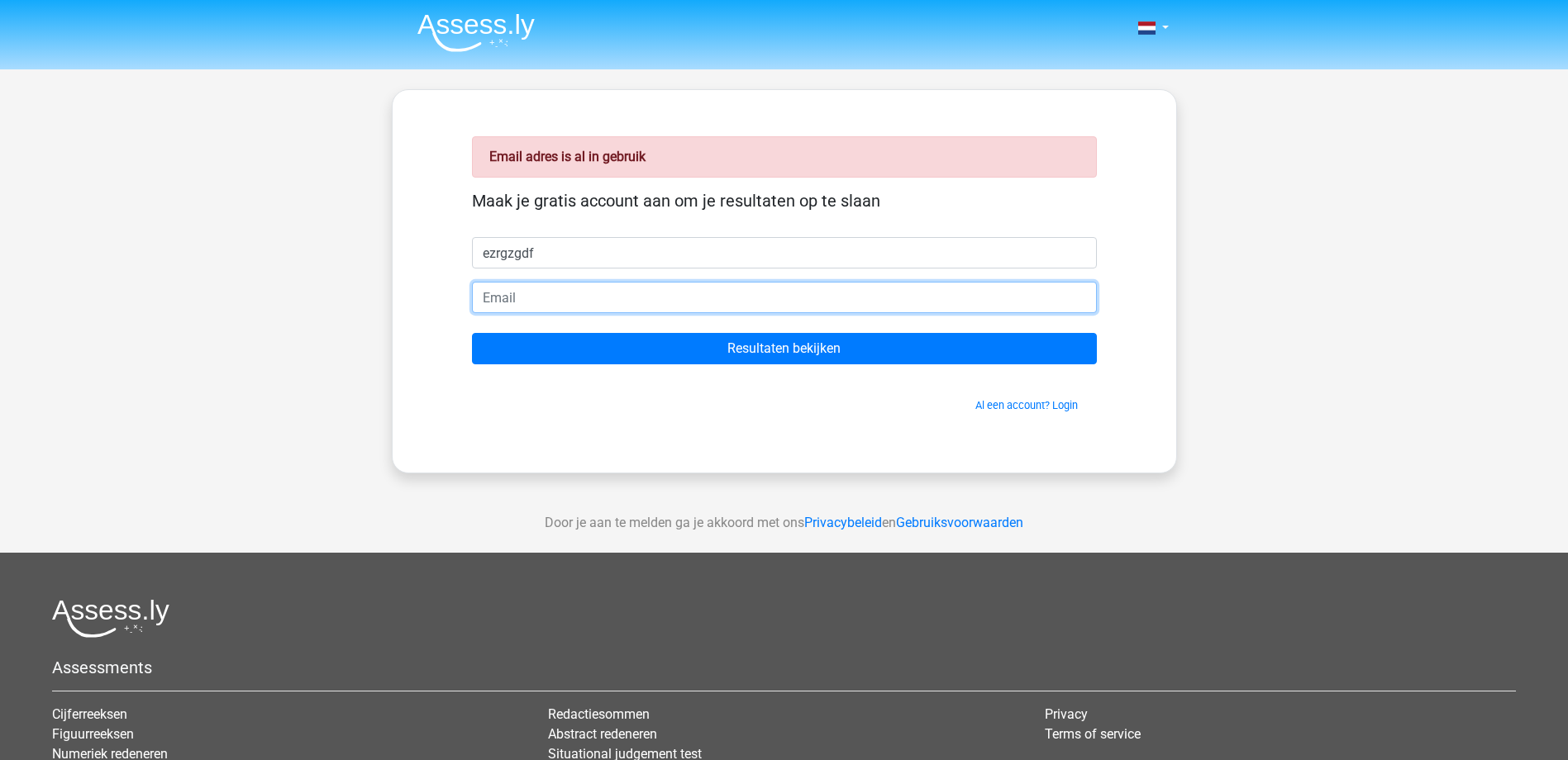
click at [507, 309] on input "email" at bounding box center [784, 297] width 625 height 32
type input "[EMAIL_ADDRESS][DOMAIN_NAME]"
click at [472, 333] on input "Resultaten bekijken" at bounding box center [784, 349] width 625 height 32
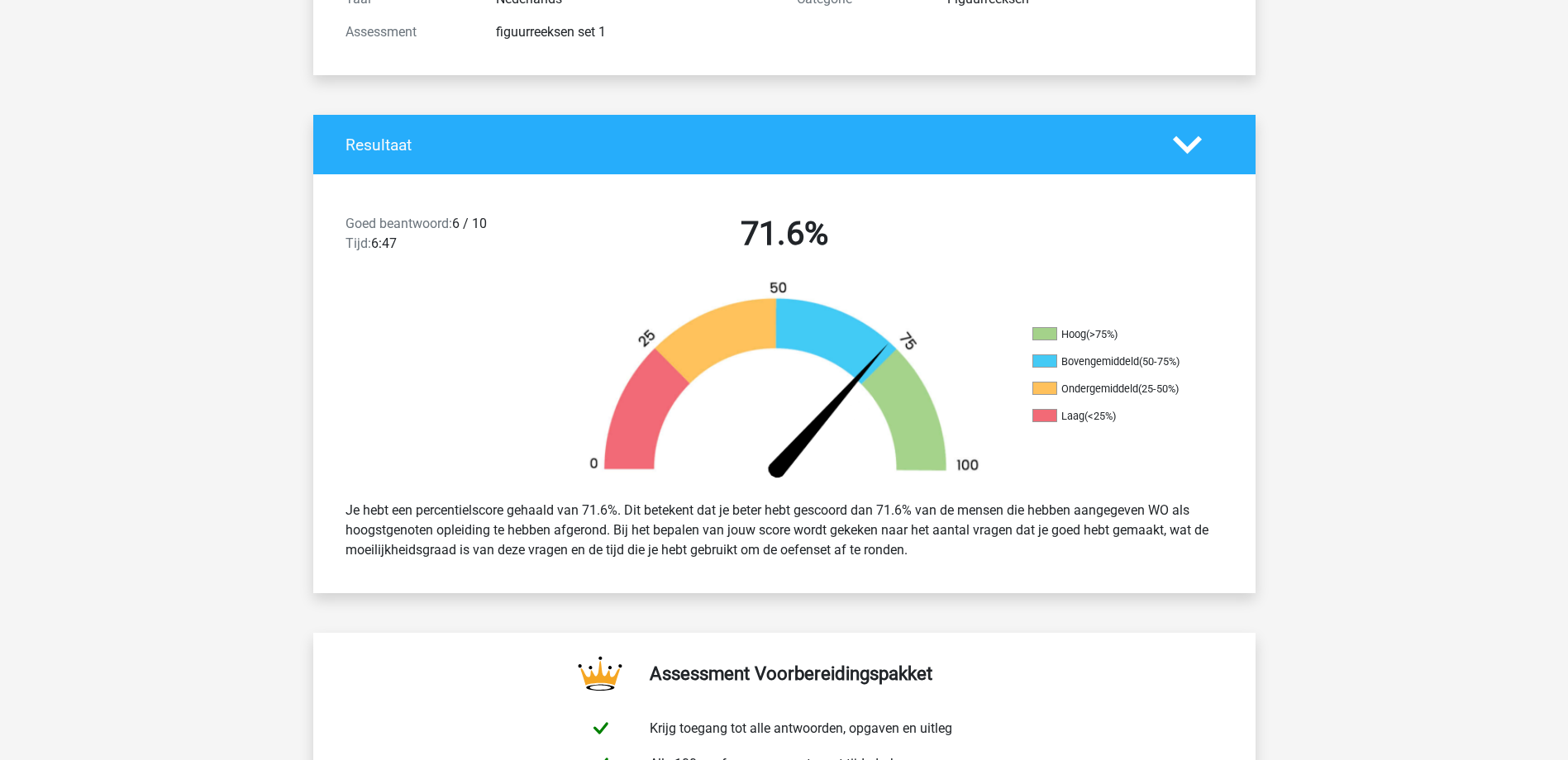
scroll to position [248, 0]
